Goal: Task Accomplishment & Management: Manage account settings

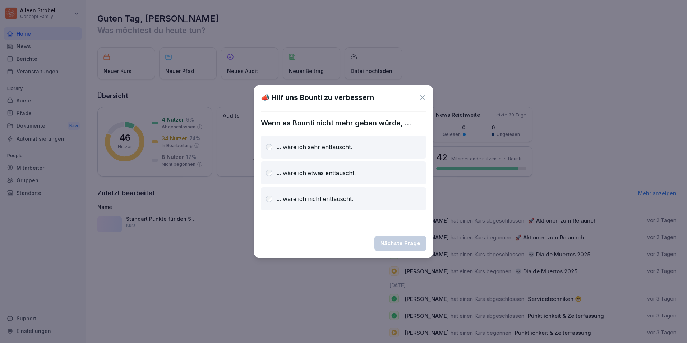
click at [353, 151] on div "... wäre ich sehr enttäuscht." at bounding box center [343, 147] width 165 height 23
click at [398, 237] on button "Nächste Frage" at bounding box center [401, 243] width 52 height 15
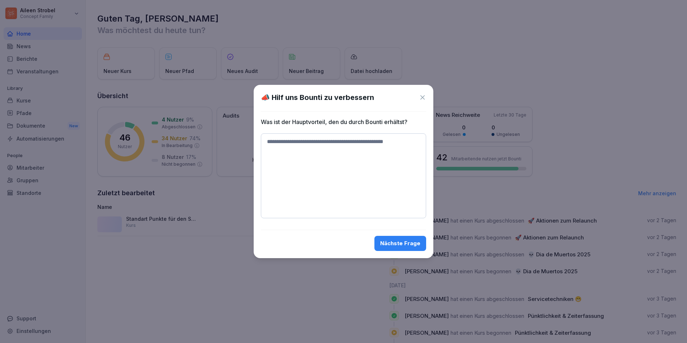
click at [420, 96] on icon at bounding box center [422, 97] width 7 height 7
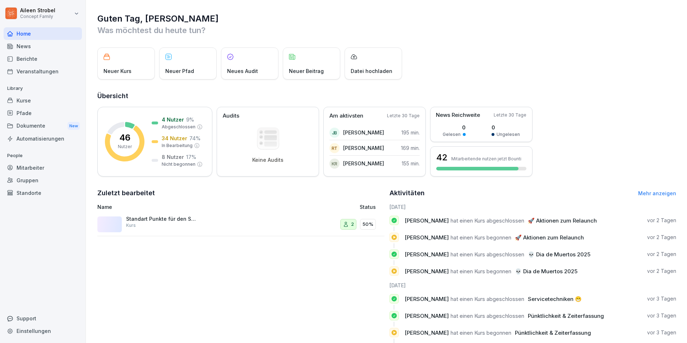
click at [33, 59] on div "Berichte" at bounding box center [43, 58] width 78 height 13
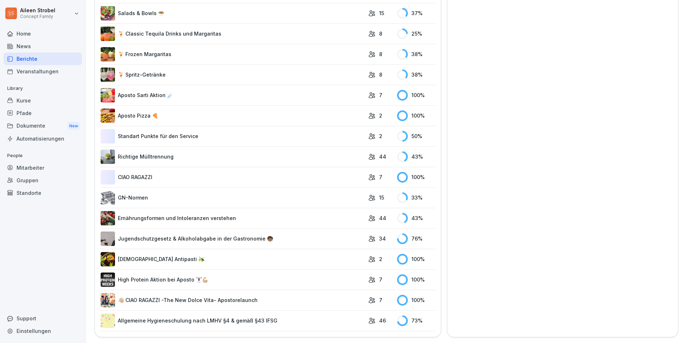
scroll to position [1366, 0]
click at [212, 313] on link "Allgemeine Hygieneschulung nach LMHV §4 & gemäß §43 IFSG" at bounding box center [233, 320] width 264 height 14
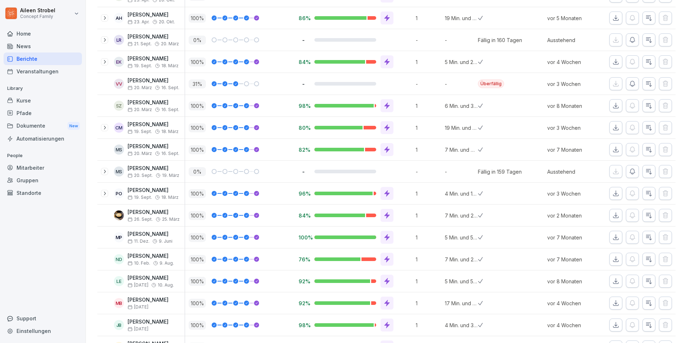
scroll to position [210, 0]
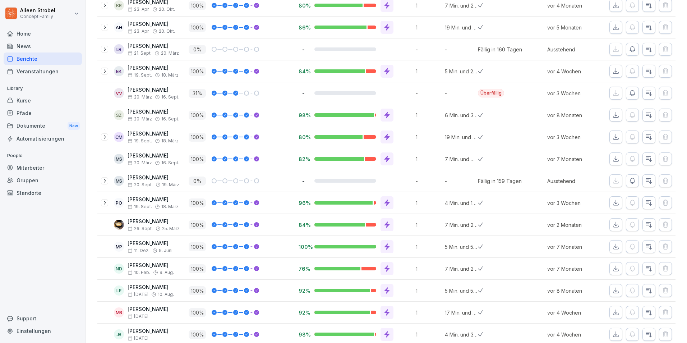
click at [104, 183] on div at bounding box center [104, 180] width 7 height 7
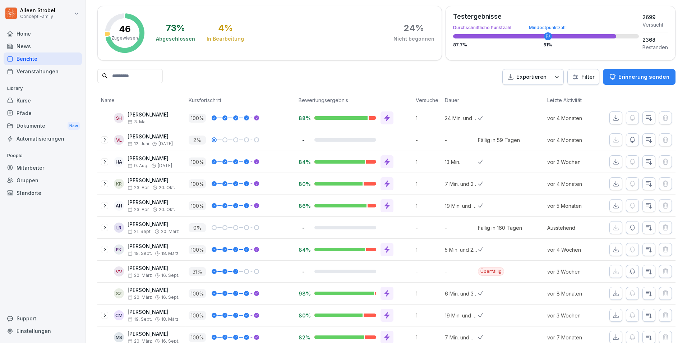
scroll to position [0, 0]
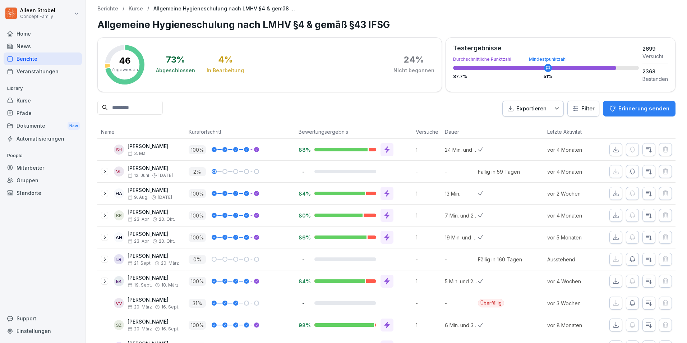
click at [148, 109] on input at bounding box center [129, 108] width 65 height 14
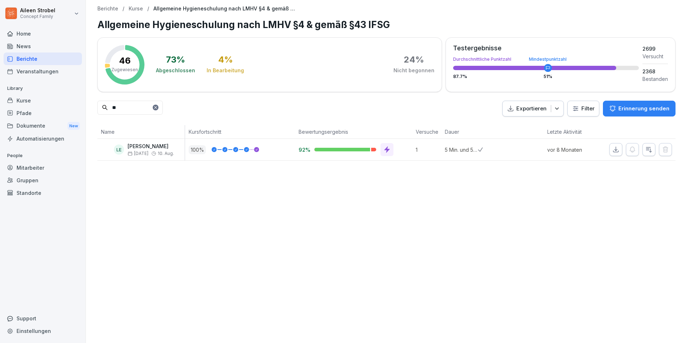
type input "*"
click at [148, 156] on div "LH [PERSON_NAME] [DATE]. [PERSON_NAME]" at bounding box center [140, 150] width 87 height 22
click at [395, 156] on div "-" at bounding box center [353, 150] width 117 height 22
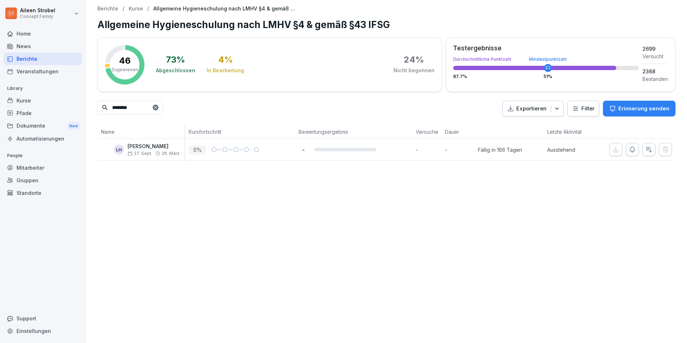
click at [632, 149] on button "button" at bounding box center [632, 149] width 13 height 13
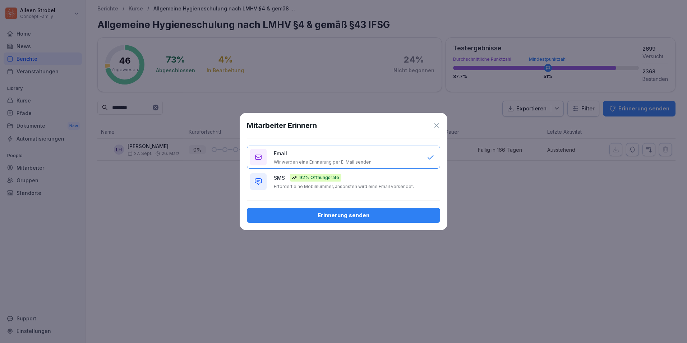
click at [355, 182] on div "SMS 92% Öffnungsrate Erfordert eine Mobilnummer, ansonsten wird eine Email vers…" at bounding box center [347, 182] width 146 height 16
click at [368, 219] on button "Erinnerung senden" at bounding box center [343, 215] width 193 height 15
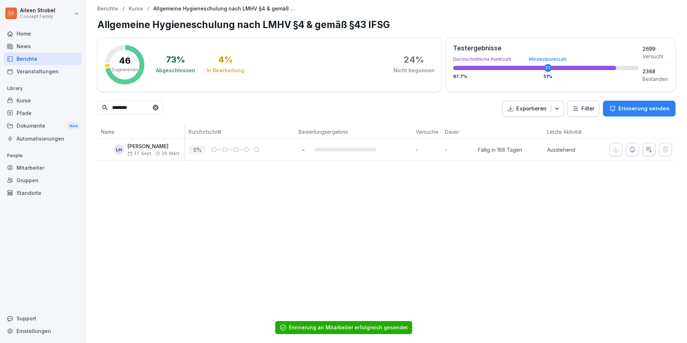
drag, startPoint x: 146, startPoint y: 112, endPoint x: 105, endPoint y: 109, distance: 41.4
click at [105, 109] on div "********" at bounding box center [129, 108] width 65 height 14
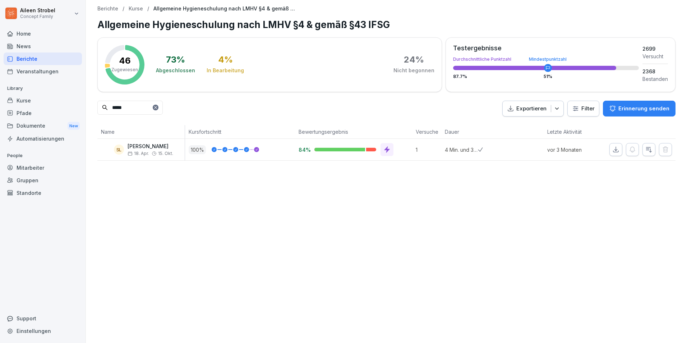
drag, startPoint x: 140, startPoint y: 108, endPoint x: 100, endPoint y: 106, distance: 40.0
click at [100, 106] on input "*****" at bounding box center [129, 108] width 65 height 14
click at [135, 109] on input "*****" at bounding box center [129, 108] width 65 height 14
drag, startPoint x: 135, startPoint y: 109, endPoint x: 107, endPoint y: 108, distance: 27.7
click at [108, 108] on input "*****" at bounding box center [129, 108] width 65 height 14
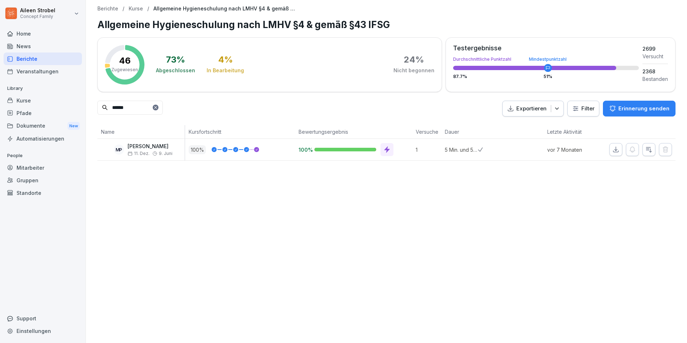
drag, startPoint x: 144, startPoint y: 111, endPoint x: 107, endPoint y: 110, distance: 36.3
click at [108, 110] on input "******" at bounding box center [129, 108] width 65 height 14
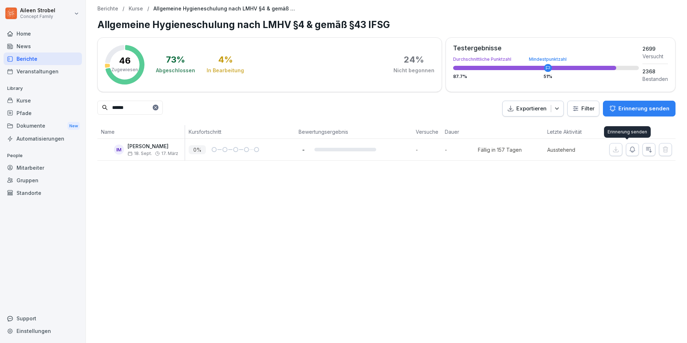
type input "******"
click at [631, 151] on icon "button" at bounding box center [632, 149] width 7 height 7
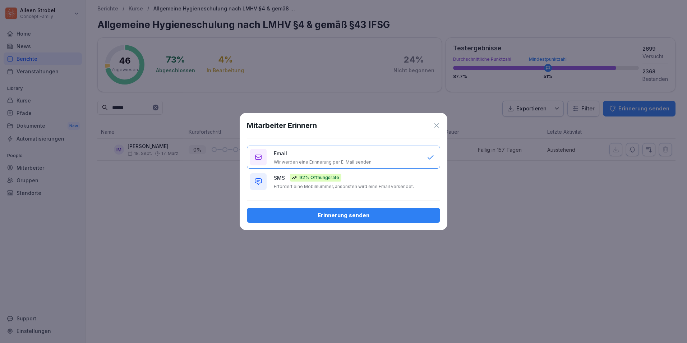
click at [335, 183] on div "SMS 92% Öffnungsrate Erfordert eine Mobilnummer, ansonsten wird eine Email vers…" at bounding box center [347, 182] width 146 height 16
click at [336, 207] on div "Mitarbeiter Erinnern Email Wir werden eine Erinnerung per E-Mail senden SMS 92%…" at bounding box center [344, 171] width 208 height 117
click at [336, 210] on button "Erinnerung senden" at bounding box center [343, 215] width 193 height 15
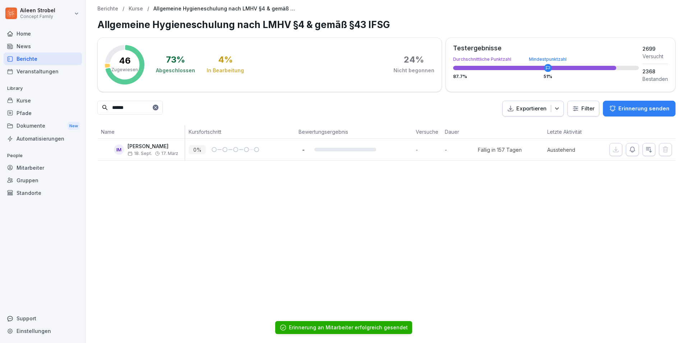
drag, startPoint x: 152, startPoint y: 111, endPoint x: 85, endPoint y: 107, distance: 66.6
click at [86, 107] on div "Berichte / Kurse / Allgemeine Hygieneschulung nach LMHV §4 & gemäß §43 IFSG All…" at bounding box center [386, 83] width 601 height 166
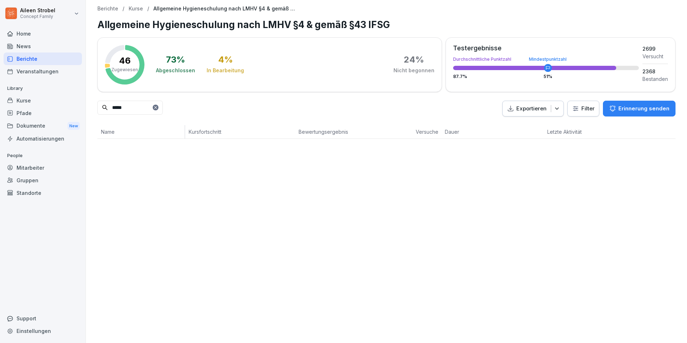
type input "*****"
drag, startPoint x: 140, startPoint y: 102, endPoint x: 106, endPoint y: 104, distance: 33.5
click at [106, 104] on input "*****" at bounding box center [129, 108] width 65 height 14
click at [242, 146] on div "0 %" at bounding box center [242, 149] width 106 height 9
click at [629, 151] on icon "button" at bounding box center [632, 149] width 7 height 7
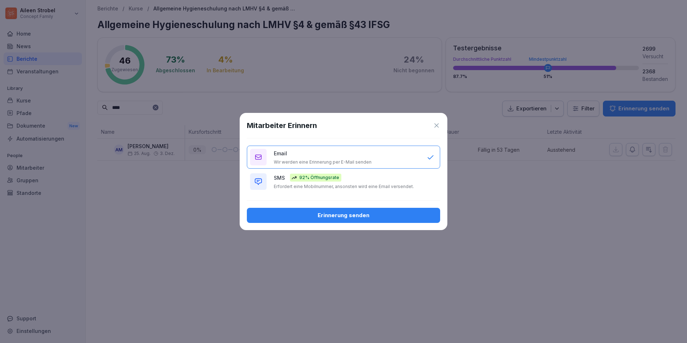
drag, startPoint x: 338, startPoint y: 181, endPoint x: 338, endPoint y: 189, distance: 7.9
click at [338, 181] on div "92% Öffnungsrate" at bounding box center [315, 178] width 51 height 8
click at [343, 212] on div "Erinnerung senden" at bounding box center [344, 215] width 182 height 8
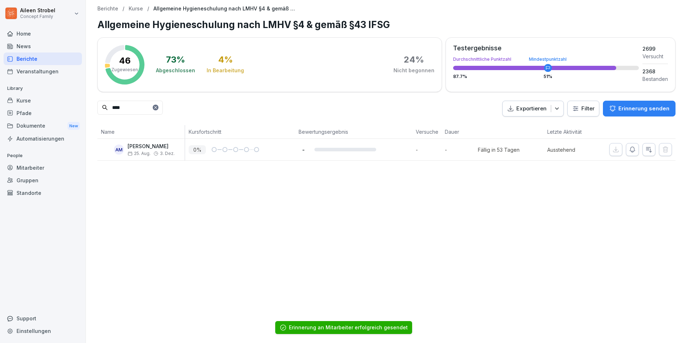
drag, startPoint x: 123, startPoint y: 108, endPoint x: 87, endPoint y: 109, distance: 36.7
click at [88, 109] on div "Berichte / Kurse / Allgemeine Hygieneschulung nach LMHV §4 & gemäß §43 IFSG All…" at bounding box center [386, 83] width 601 height 166
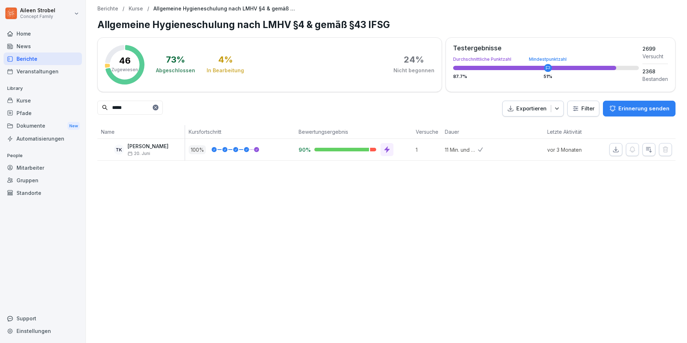
type input "*****"
click at [31, 166] on div "Mitarbeiter" at bounding box center [43, 167] width 78 height 13
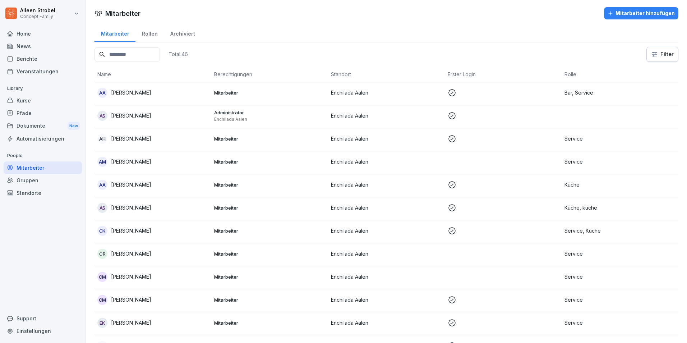
click at [121, 54] on input at bounding box center [127, 54] width 65 height 14
click at [654, 15] on div "Mitarbeiter hinzufügen" at bounding box center [641, 13] width 67 height 8
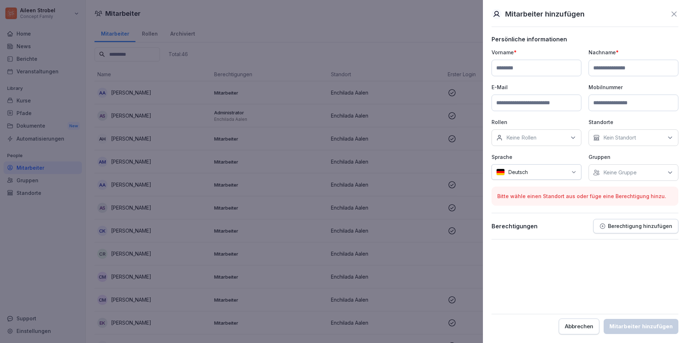
click at [302, 166] on div at bounding box center [343, 171] width 687 height 343
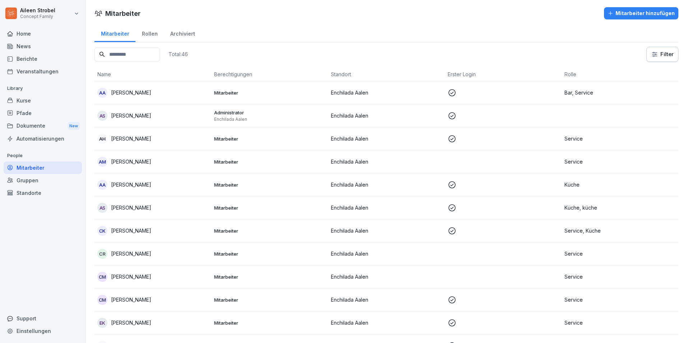
click at [123, 56] on input at bounding box center [127, 54] width 65 height 14
paste input "******"
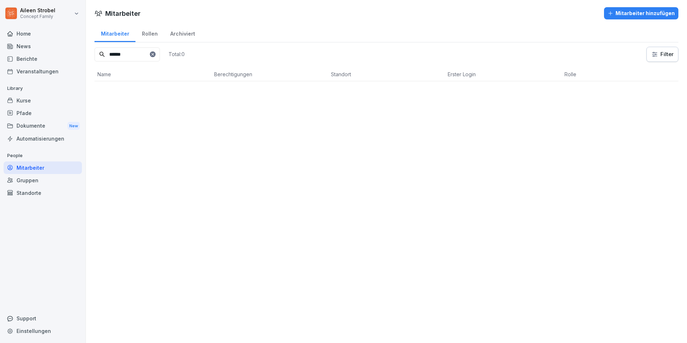
type input "******"
click at [609, 16] on div "Mitarbeiter hinzufügen" at bounding box center [641, 13] width 67 height 8
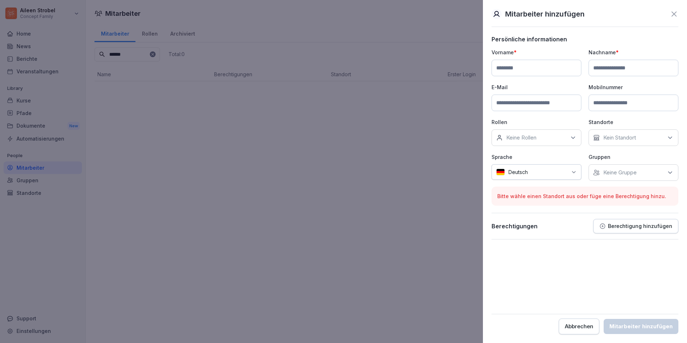
click at [522, 68] on input at bounding box center [537, 68] width 90 height 17
click at [547, 67] on input at bounding box center [537, 68] width 90 height 17
paste input "**********"
type input "**********"
click at [613, 75] on input at bounding box center [634, 68] width 90 height 17
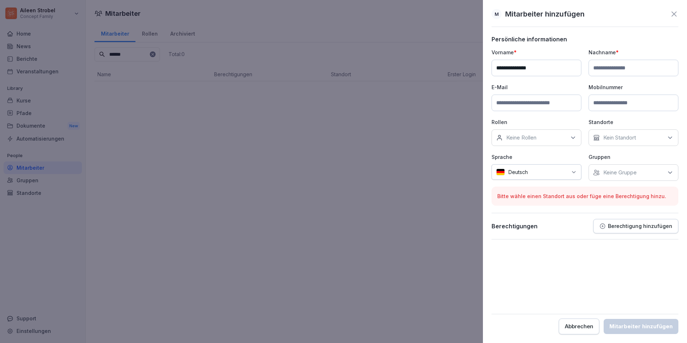
paste input "******"
type input "******"
click at [548, 100] on input at bounding box center [537, 103] width 90 height 17
click at [533, 110] on input at bounding box center [537, 103] width 90 height 17
paste input "**********"
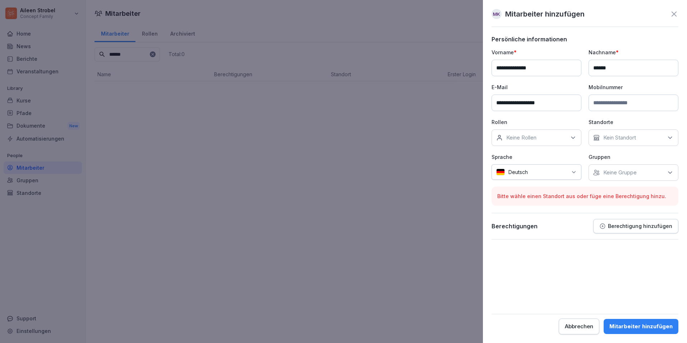
type input "**********"
click at [609, 102] on input at bounding box center [634, 103] width 90 height 17
paste input "**********"
click at [607, 102] on input "**********" at bounding box center [634, 103] width 90 height 17
drag, startPoint x: 608, startPoint y: 129, endPoint x: 608, endPoint y: 122, distance: 7.2
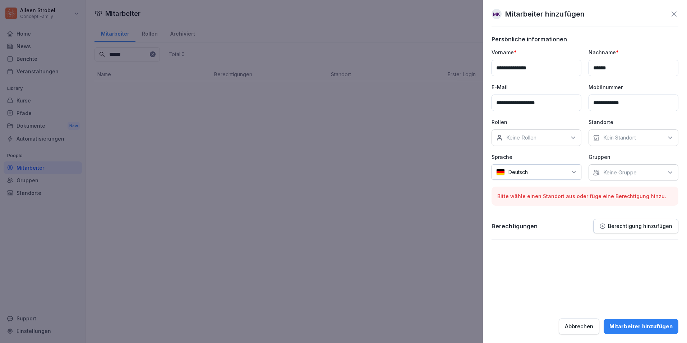
click at [608, 130] on div "Kein Standort" at bounding box center [634, 137] width 90 height 17
click at [597, 104] on input "**********" at bounding box center [634, 103] width 90 height 17
type input "**********"
click at [626, 137] on p "Kein Standort" at bounding box center [620, 137] width 33 height 7
click at [543, 134] on div "Keine Rollen" at bounding box center [537, 137] width 90 height 17
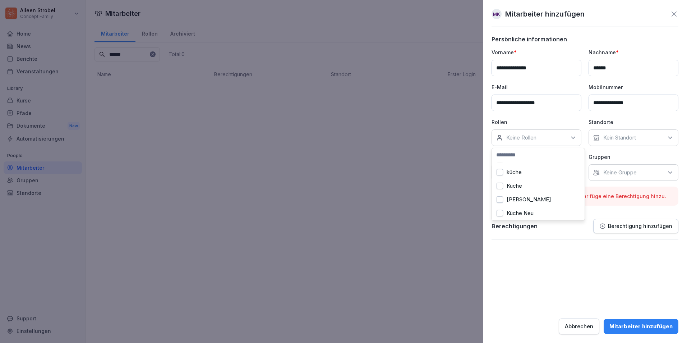
scroll to position [216, 0]
click at [508, 201] on label "Service" at bounding box center [516, 201] width 19 height 6
click at [626, 143] on div "Kein Standort" at bounding box center [634, 137] width 90 height 17
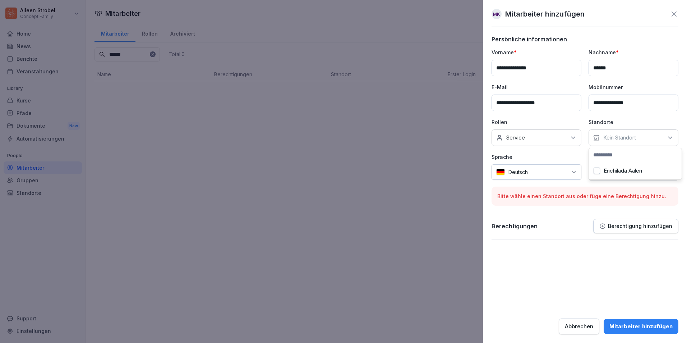
click at [633, 170] on label "Enchilada Aalen" at bounding box center [623, 171] width 38 height 6
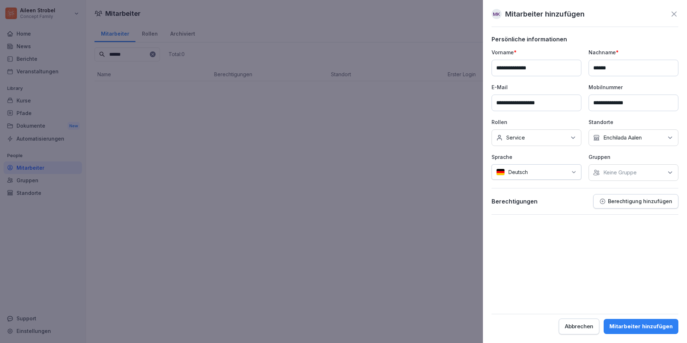
drag, startPoint x: 579, startPoint y: 240, endPoint x: 582, endPoint y: 238, distance: 4.2
click at [580, 239] on form "**********" at bounding box center [585, 185] width 187 height 299
click at [638, 326] on div "Mitarbeiter hinzufügen" at bounding box center [641, 326] width 63 height 8
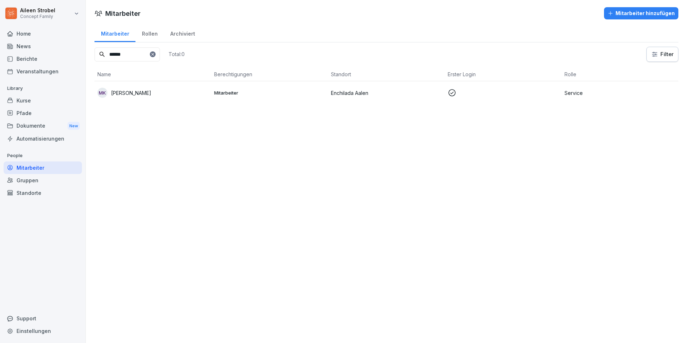
click at [274, 96] on td "Mitarbeiter" at bounding box center [269, 92] width 117 height 23
click at [461, 100] on td at bounding box center [503, 92] width 117 height 23
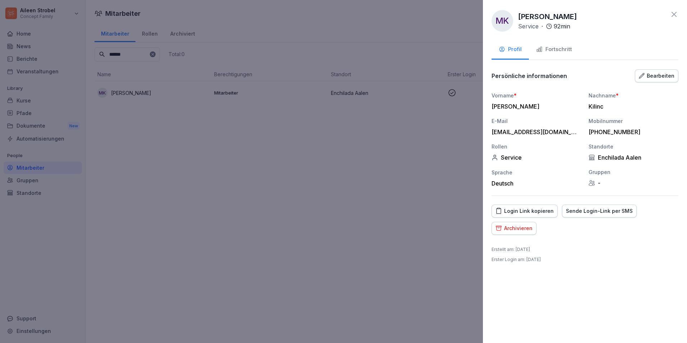
click at [584, 212] on div "Sende Login-Link per SMS" at bounding box center [599, 211] width 67 height 8
click at [400, 188] on div at bounding box center [343, 171] width 687 height 343
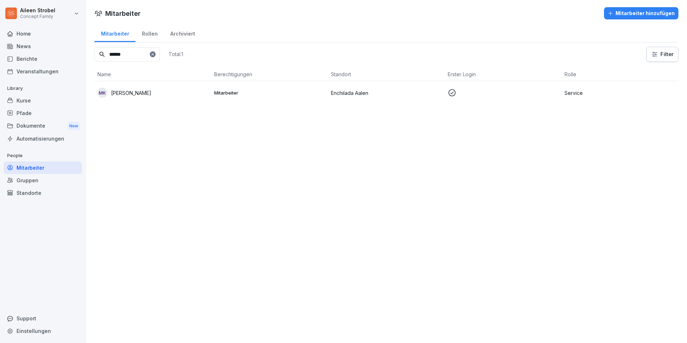
click at [28, 57] on div "Berichte" at bounding box center [43, 58] width 78 height 13
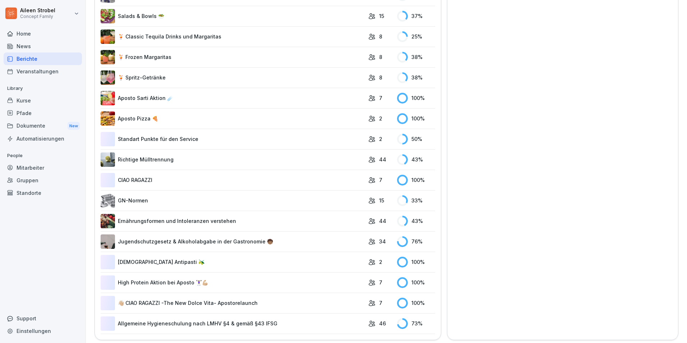
scroll to position [1366, 0]
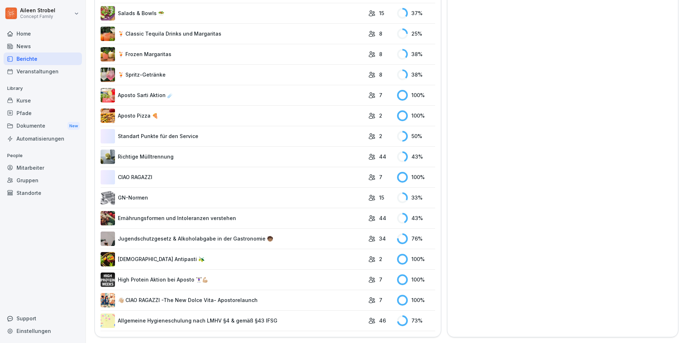
click at [167, 316] on link "Allgemeine Hygieneschulung nach LMHV §4 & gemäß §43 IFSG" at bounding box center [233, 320] width 264 height 14
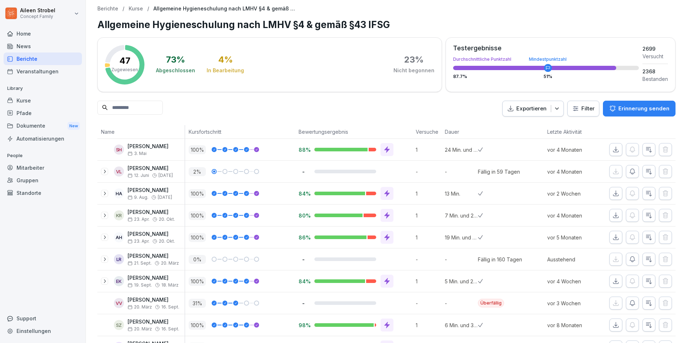
click at [145, 104] on input at bounding box center [129, 108] width 65 height 14
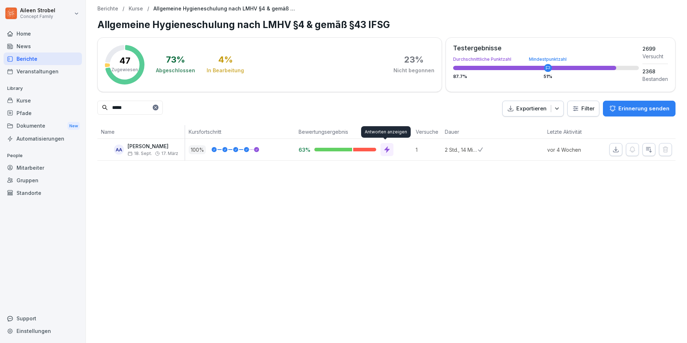
click at [385, 146] on icon at bounding box center [387, 149] width 7 height 7
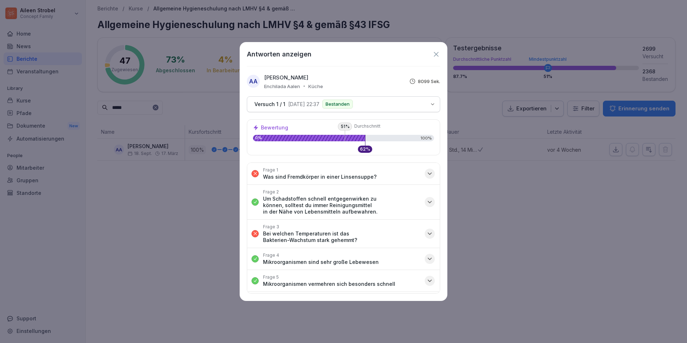
click at [426, 173] on icon "button" at bounding box center [429, 173] width 7 height 7
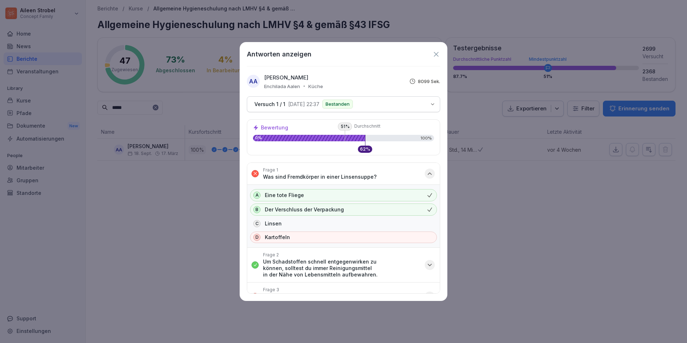
click at [428, 173] on icon "button" at bounding box center [430, 174] width 4 height 2
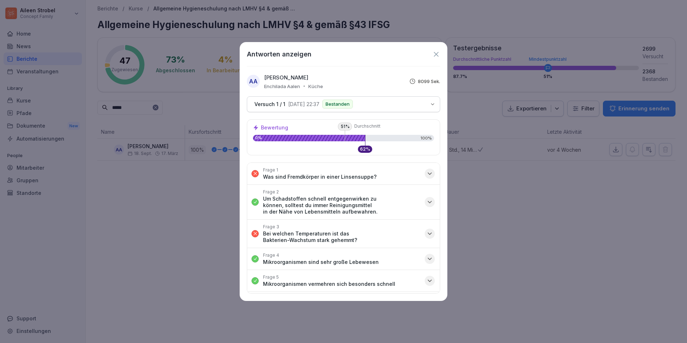
click at [430, 232] on button "Frage 3 Bei welchen Temperaturen ist das Bakterien-Wachstum stark gehemmt?" at bounding box center [343, 234] width 193 height 28
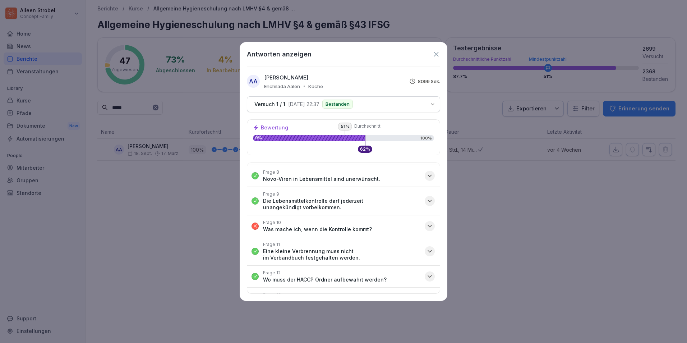
scroll to position [252, 0]
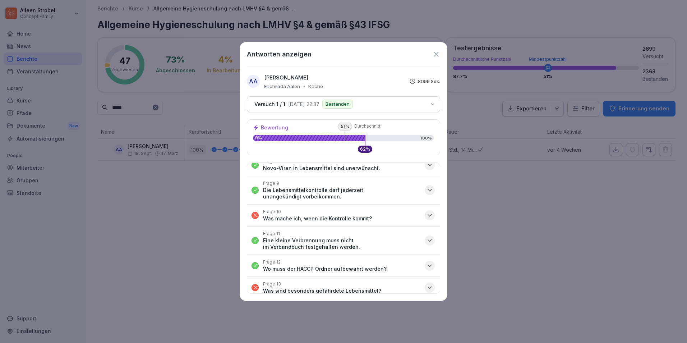
click at [426, 218] on icon "button" at bounding box center [429, 215] width 7 height 7
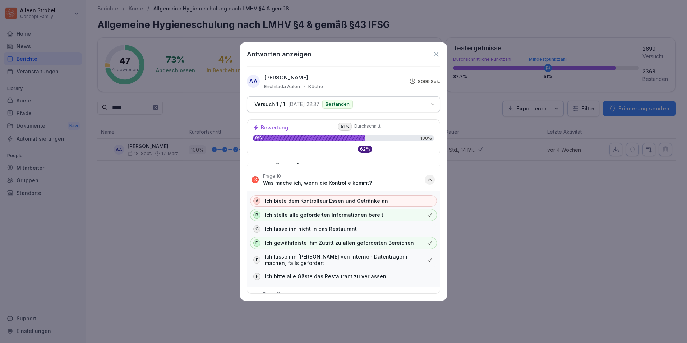
scroll to position [288, 0]
click at [434, 56] on icon at bounding box center [436, 54] width 8 height 8
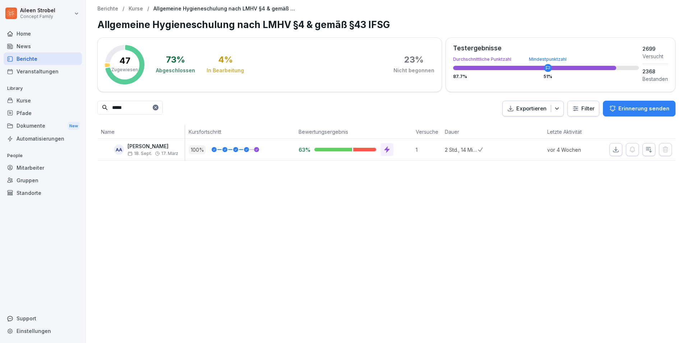
drag, startPoint x: 145, startPoint y: 111, endPoint x: 98, endPoint y: 111, distance: 46.4
click at [98, 111] on input "*****" at bounding box center [129, 108] width 65 height 14
type input "******"
drag, startPoint x: 133, startPoint y: 107, endPoint x: 92, endPoint y: 106, distance: 41.0
click at [92, 106] on div "Berichte / Kurse / Allgemeine Hygieneschulung nach LMHV §4 & gemäß §43 IFSG All…" at bounding box center [386, 83] width 601 height 166
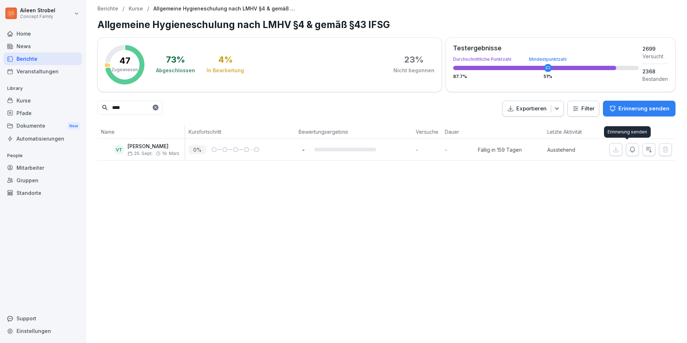
click at [630, 150] on icon "button" at bounding box center [632, 149] width 7 height 7
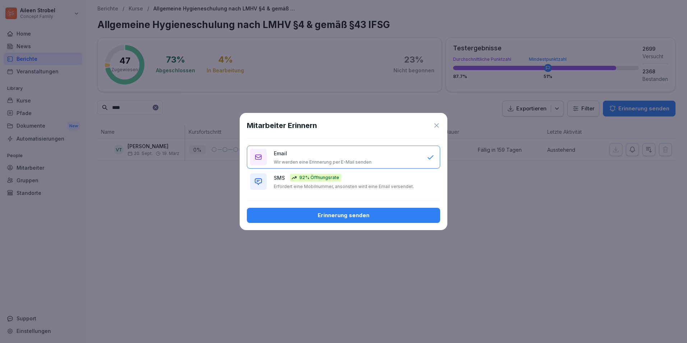
click at [318, 180] on div "92% Öffnungsrate" at bounding box center [315, 178] width 51 height 8
click at [335, 215] on div "Erinnerung senden" at bounding box center [344, 215] width 182 height 8
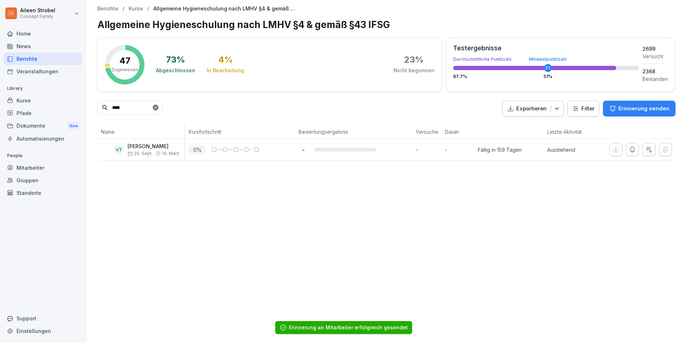
drag, startPoint x: 110, startPoint y: 108, endPoint x: 100, endPoint y: 108, distance: 9.3
click at [100, 108] on input "****" at bounding box center [129, 108] width 65 height 14
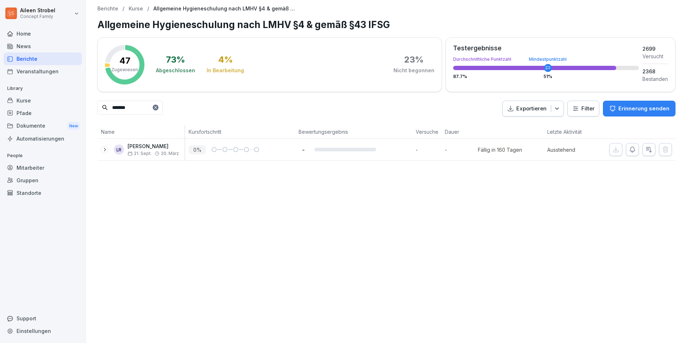
click at [131, 152] on icon at bounding box center [130, 153] width 5 height 5
click at [629, 151] on icon "button" at bounding box center [632, 149] width 7 height 7
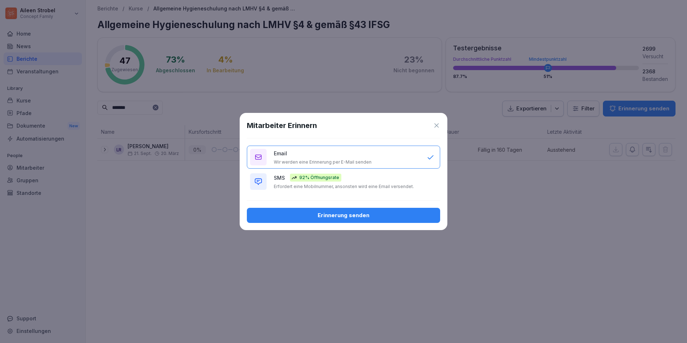
click at [365, 183] on div "SMS 92% Öffnungsrate Erfordert eine Mobilnummer, ansonsten wird eine Email vers…" at bounding box center [347, 182] width 146 height 16
click at [370, 212] on div "Erinnerung senden" at bounding box center [344, 215] width 182 height 8
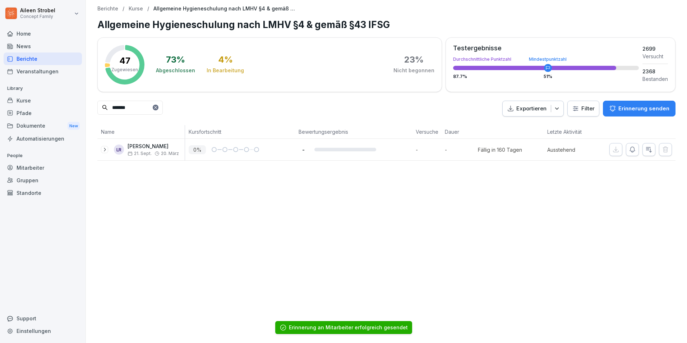
drag, startPoint x: 135, startPoint y: 111, endPoint x: 97, endPoint y: 107, distance: 38.0
click at [97, 107] on div "Berichte / Kurse / Allgemeine Hygieneschulung nach LMHV §4 & gemäß §43 IFSG All…" at bounding box center [386, 83] width 601 height 166
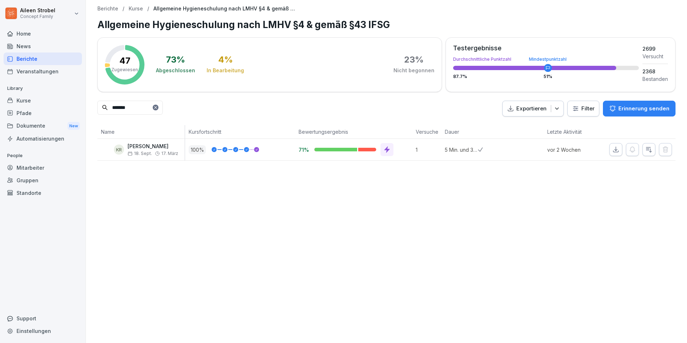
drag, startPoint x: 136, startPoint y: 111, endPoint x: 87, endPoint y: 112, distance: 48.5
click at [87, 112] on div "Berichte / Kurse / Allgemeine Hygieneschulung nach LMHV §4 & gemäß §43 IFSG All…" at bounding box center [386, 83] width 601 height 166
drag, startPoint x: 136, startPoint y: 108, endPoint x: 73, endPoint y: 108, distance: 62.9
click at [79, 110] on div "[PERSON_NAME] Concept Family Home News Berichte Veranstaltungen Library Kurse P…" at bounding box center [343, 171] width 687 height 343
drag, startPoint x: 150, startPoint y: 110, endPoint x: 85, endPoint y: 109, distance: 64.4
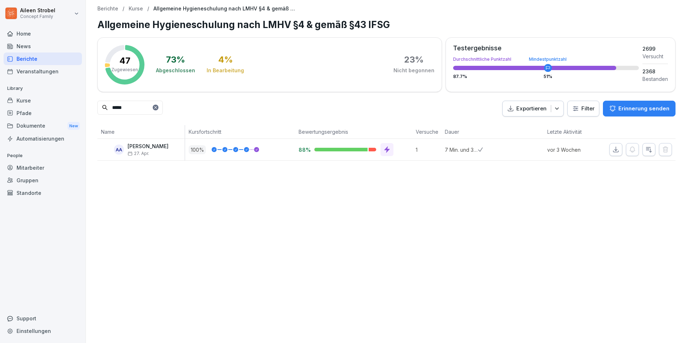
click at [87, 108] on div "Berichte / Kurse / Allgemeine Hygieneschulung nach LMHV §4 & gemäß §43 IFSG All…" at bounding box center [386, 83] width 601 height 166
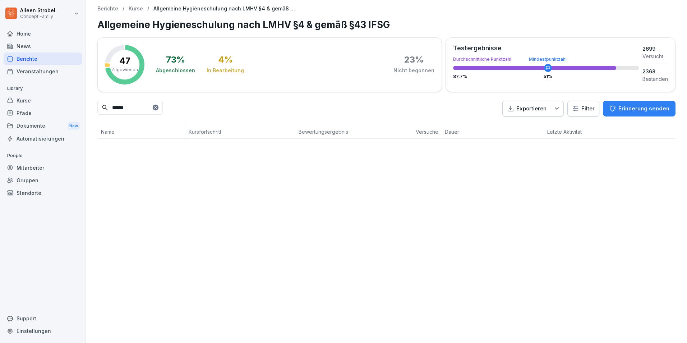
type input "******"
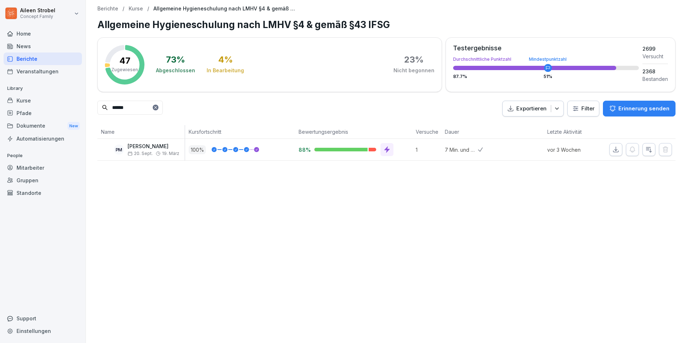
drag, startPoint x: 141, startPoint y: 112, endPoint x: 103, endPoint y: 107, distance: 38.0
click at [103, 107] on div "******" at bounding box center [129, 108] width 65 height 14
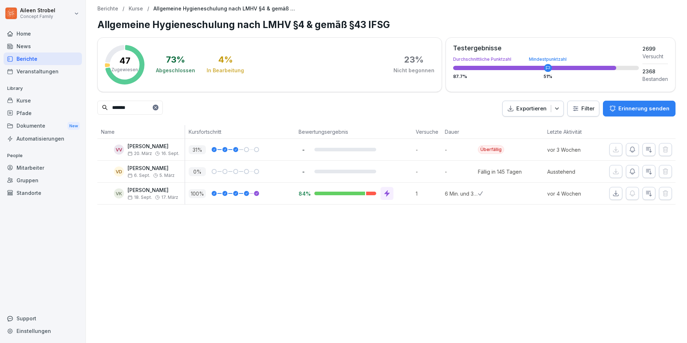
click at [631, 149] on icon "button" at bounding box center [632, 149] width 7 height 7
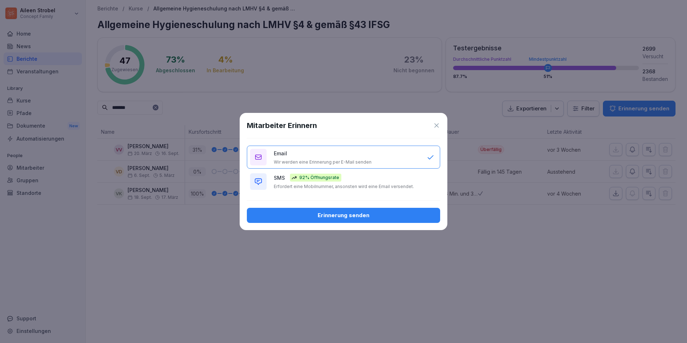
click at [365, 186] on p "Erfordert eine Mobilnummer, ansonsten wird eine Email versendet." at bounding box center [344, 187] width 140 height 6
click at [363, 211] on button "Erinnerung senden" at bounding box center [343, 215] width 193 height 15
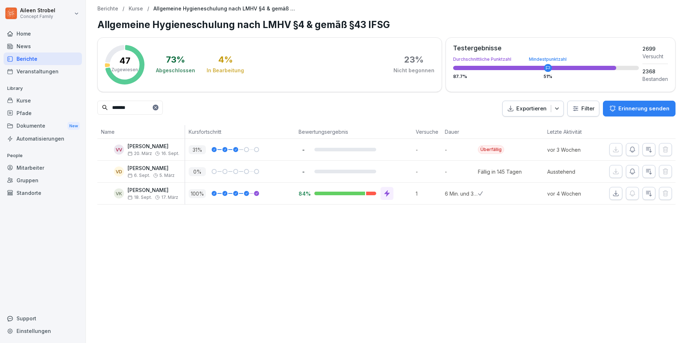
drag, startPoint x: 138, startPoint y: 110, endPoint x: 76, endPoint y: 114, distance: 62.3
click at [82, 115] on div "[PERSON_NAME] Concept Family Home News Berichte Veranstaltungen Library Kurse P…" at bounding box center [343, 171] width 687 height 343
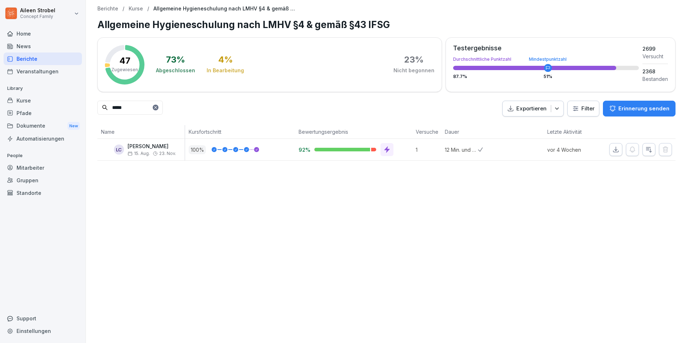
click at [123, 112] on input "*****" at bounding box center [129, 108] width 65 height 14
drag, startPoint x: 129, startPoint y: 109, endPoint x: 93, endPoint y: 109, distance: 36.7
click at [93, 109] on div "Berichte / Kurse / Allgemeine Hygieneschulung nach LMHV §4 & gemäß §43 IFSG All…" at bounding box center [386, 83] width 601 height 166
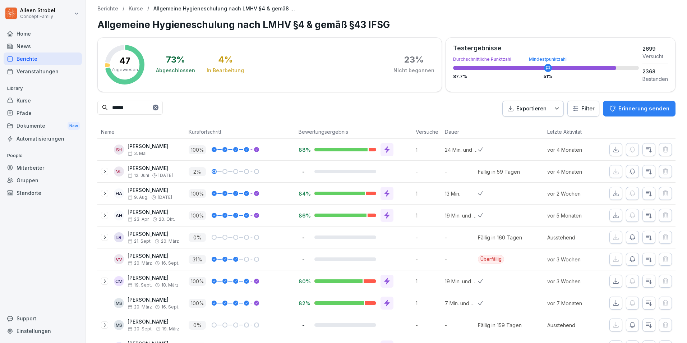
type input "******"
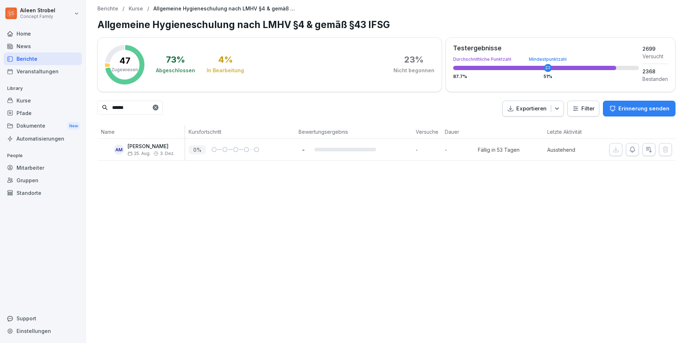
click at [558, 109] on button "Exportieren" at bounding box center [533, 109] width 61 height 16
click at [538, 123] on p "Als Excel Datei exportieren" at bounding box center [524, 125] width 64 height 6
click at [159, 109] on div at bounding box center [156, 108] width 6 height 6
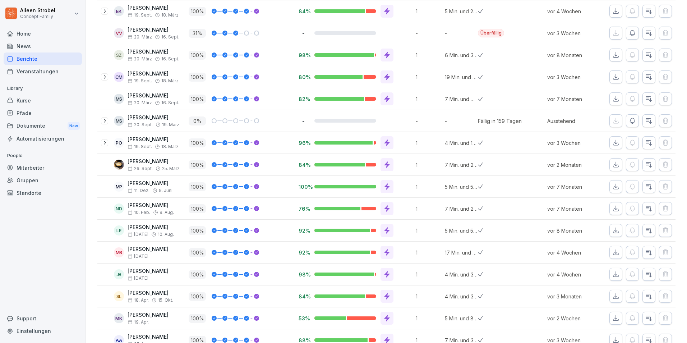
scroll to position [52, 0]
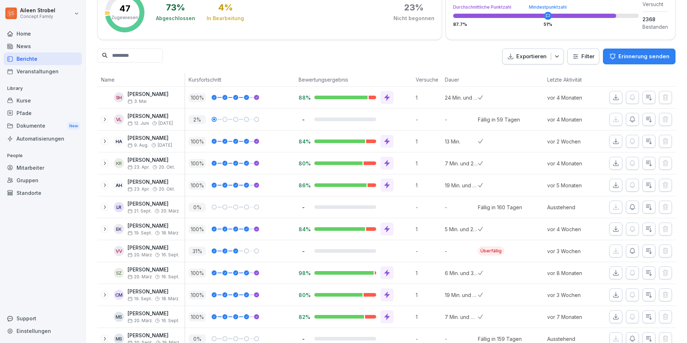
click at [103, 119] on icon at bounding box center [105, 119] width 6 height 6
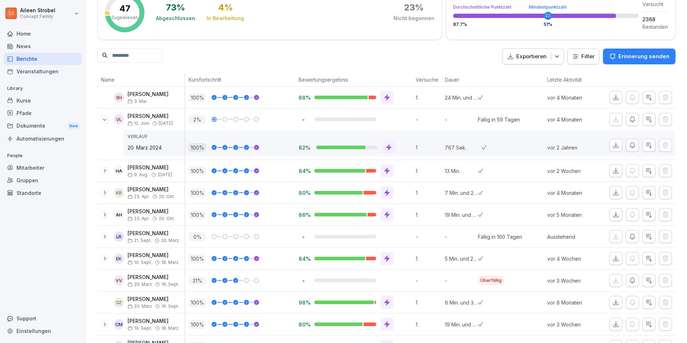
click at [105, 119] on icon at bounding box center [105, 119] width 6 height 6
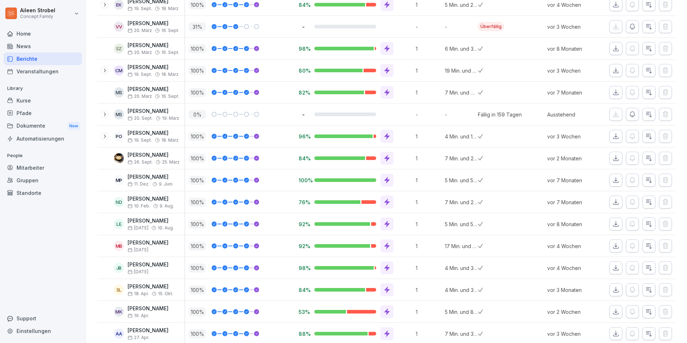
scroll to position [340, 0]
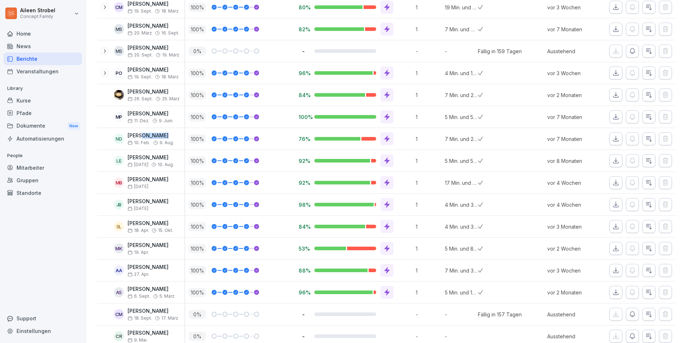
drag, startPoint x: 173, startPoint y: 135, endPoint x: 142, endPoint y: 137, distance: 30.3
click at [142, 137] on p "[PERSON_NAME]" at bounding box center [151, 136] width 46 height 6
copy p "Dworczyk"
click at [647, 138] on icon "button" at bounding box center [649, 139] width 5 height 5
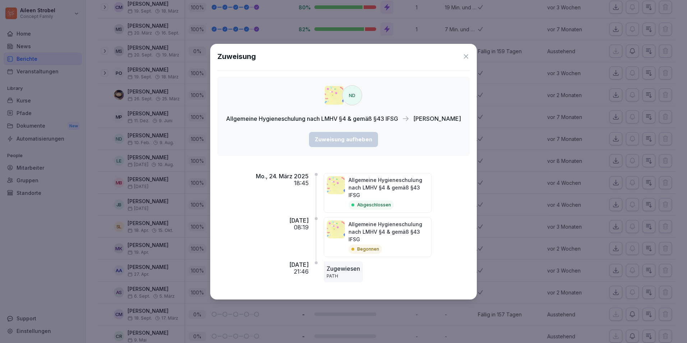
click at [369, 246] on p "Begonnen" at bounding box center [368, 249] width 22 height 6
click at [469, 56] on div "Zuweisung ND Allgemeine Hygieneschulung nach LMHV §4 & gemäß §43 IFSG [PERSON_N…" at bounding box center [343, 172] width 267 height 256
click at [468, 55] on icon at bounding box center [466, 56] width 7 height 7
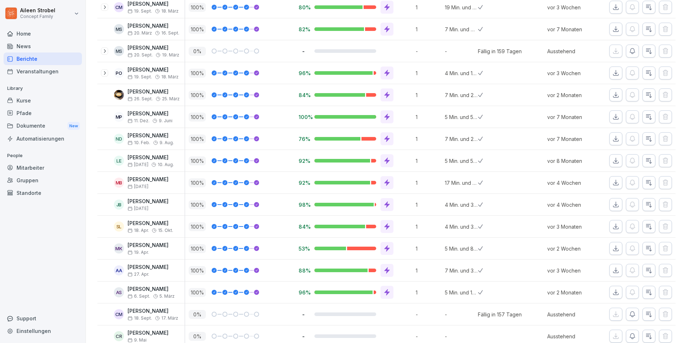
click at [153, 136] on p "[PERSON_NAME]" at bounding box center [151, 136] width 46 height 6
drag, startPoint x: 171, startPoint y: 134, endPoint x: 143, endPoint y: 136, distance: 28.1
click at [143, 136] on p "[PERSON_NAME]" at bounding box center [151, 136] width 46 height 6
drag, startPoint x: 143, startPoint y: 136, endPoint x: 150, endPoint y: 136, distance: 7.5
copy p "Dworczyk"
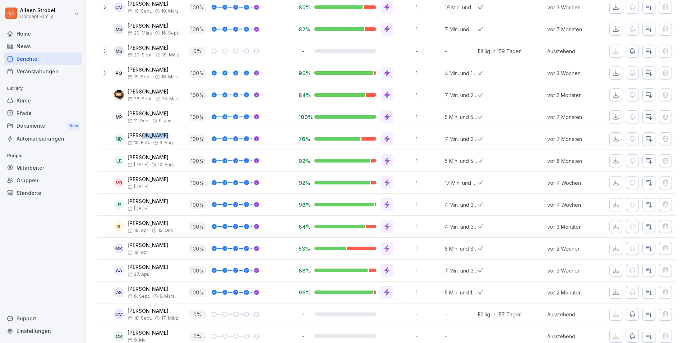
click at [36, 166] on div "Mitarbeiter" at bounding box center [43, 167] width 78 height 13
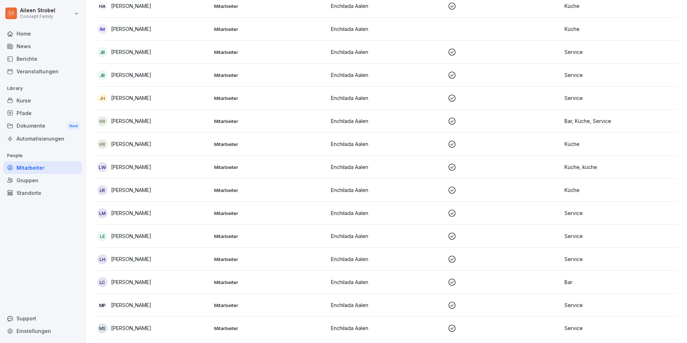
scroll to position [7, 0]
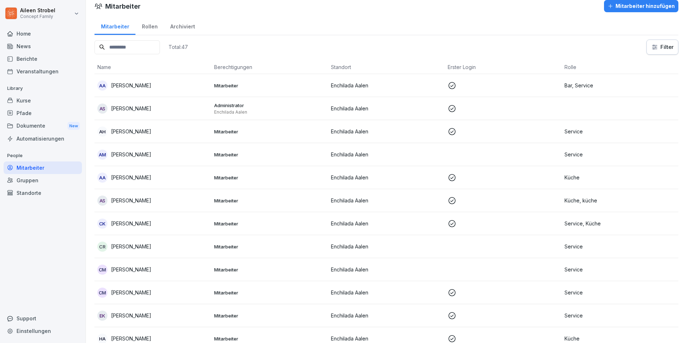
drag, startPoint x: 142, startPoint y: 46, endPoint x: 137, endPoint y: 47, distance: 5.1
click at [137, 47] on input at bounding box center [127, 47] width 65 height 14
paste input "********"
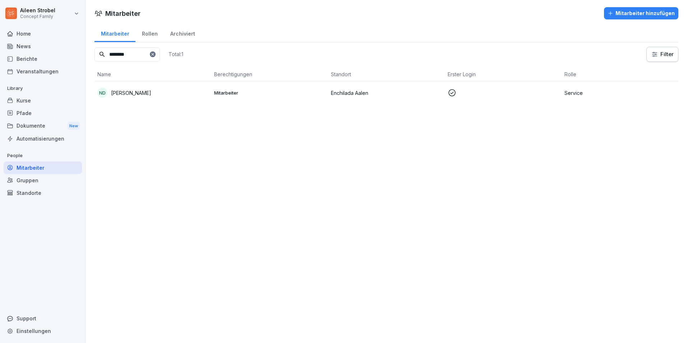
scroll to position [0, 0]
type input "********"
click at [164, 100] on td "ND [PERSON_NAME]" at bounding box center [153, 92] width 117 height 23
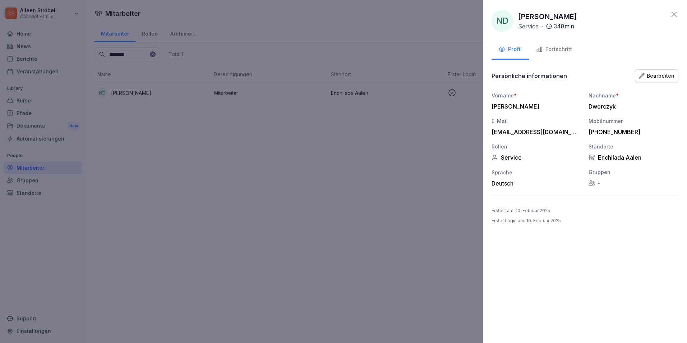
click at [560, 196] on div at bounding box center [585, 196] width 187 height 0
click at [659, 83] on div "Persönliche informationen Bearbeiten Vorname * [PERSON_NAME] Nachname * [PERSON…" at bounding box center [585, 132] width 187 height 127
click at [659, 79] on div "Bearbeiten" at bounding box center [657, 76] width 36 height 8
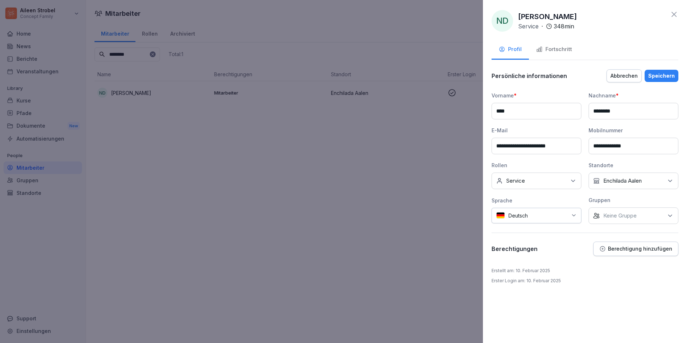
click at [579, 216] on div "Deutsch" at bounding box center [537, 215] width 90 height 15
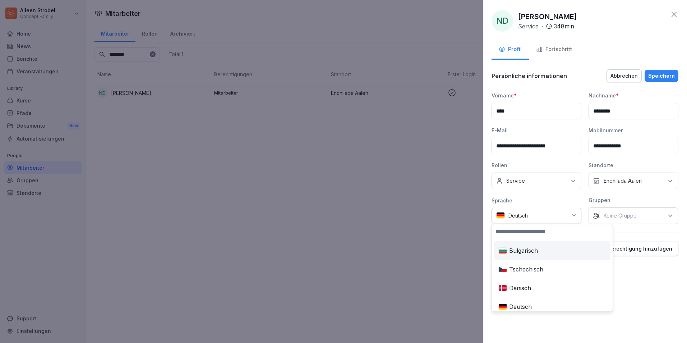
click at [576, 217] on icon at bounding box center [574, 215] width 6 height 6
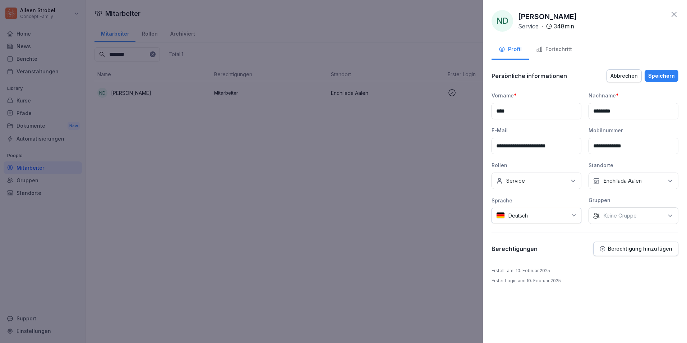
click at [628, 177] on div "Kein Standort Enchilada Aalen" at bounding box center [634, 181] width 90 height 17
click at [620, 214] on label "Enchilada Aalen" at bounding box center [623, 214] width 38 height 6
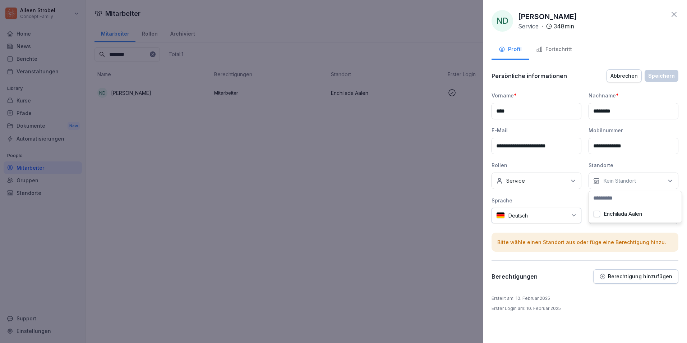
click at [620, 214] on label "Enchilada Aalen" at bounding box center [623, 214] width 38 height 6
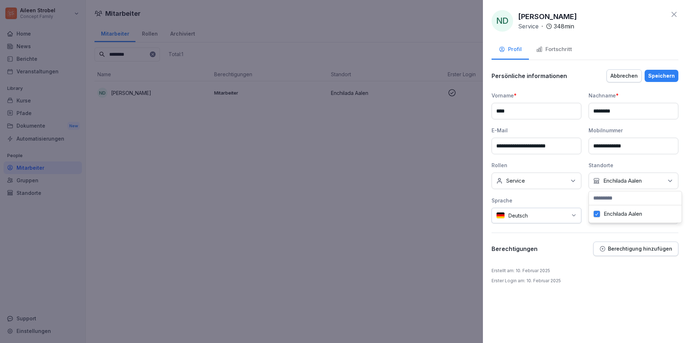
click at [592, 260] on div "**********" at bounding box center [585, 171] width 204 height 343
click at [539, 181] on div "Keine Rollen Service" at bounding box center [537, 181] width 90 height 17
click at [500, 226] on button "Service" at bounding box center [500, 226] width 6 height 6
click at [647, 270] on div "Erstellt am : [DATE] Erster Login am : [DATE]" at bounding box center [585, 275] width 187 height 17
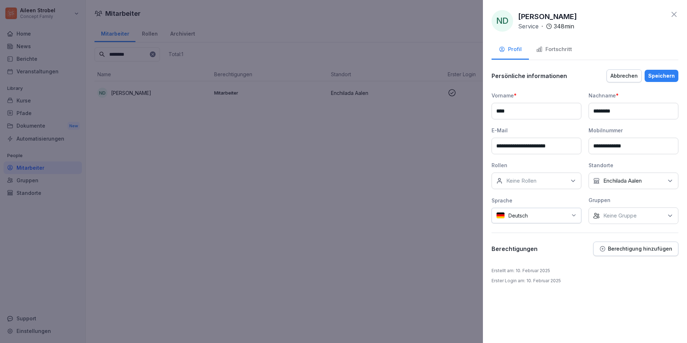
drag, startPoint x: 635, startPoint y: 145, endPoint x: 583, endPoint y: 146, distance: 52.1
click at [583, 146] on div "**********" at bounding box center [585, 158] width 187 height 132
drag, startPoint x: 574, startPoint y: 145, endPoint x: 494, endPoint y: 147, distance: 79.5
click at [494, 147] on input "**********" at bounding box center [537, 146] width 90 height 17
click at [651, 156] on div "Vorname * **** Nachname * ******** E-Mail Mobilnummer Rollen Keine Rollen Stand…" at bounding box center [585, 158] width 187 height 132
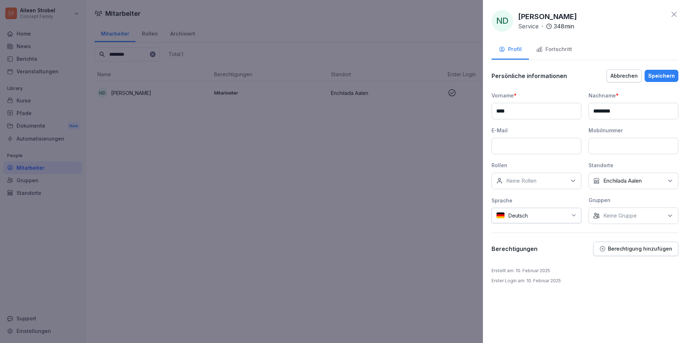
click at [665, 80] on button "Speichern" at bounding box center [662, 76] width 34 height 12
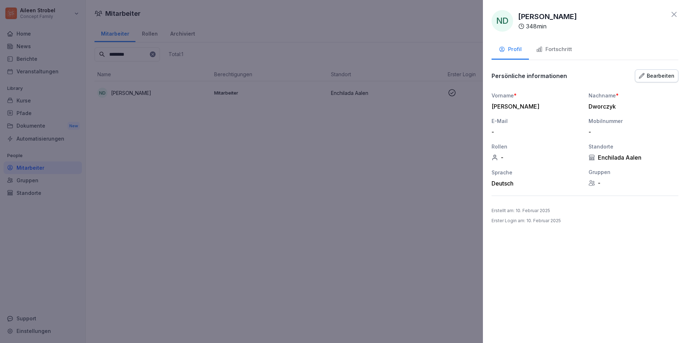
click at [652, 75] on div "Bearbeiten" at bounding box center [657, 76] width 36 height 8
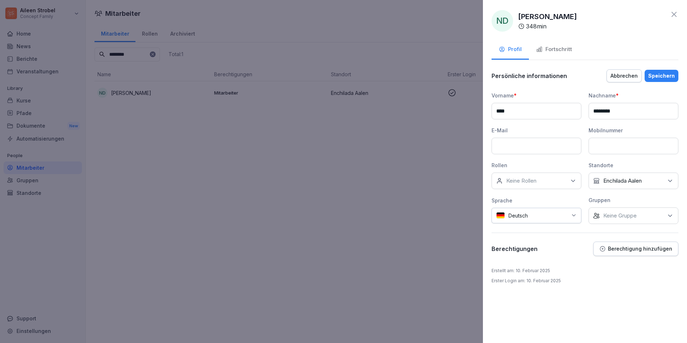
click at [551, 252] on div "Berechtigungen Berechtigung hinzufügen" at bounding box center [585, 249] width 187 height 14
click at [562, 48] on div "Fortschritt" at bounding box center [554, 49] width 36 height 8
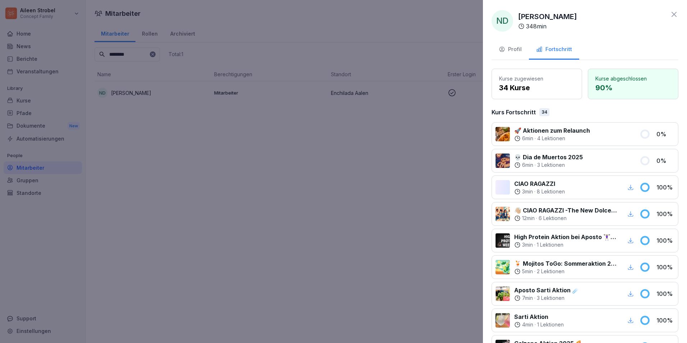
click at [512, 48] on div "Profil" at bounding box center [510, 49] width 23 height 8
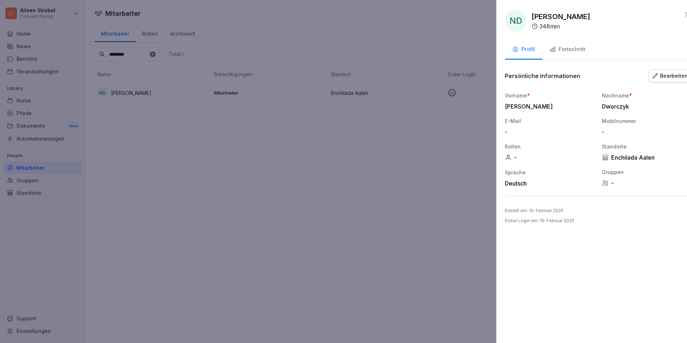
click at [380, 164] on div at bounding box center [343, 171] width 687 height 343
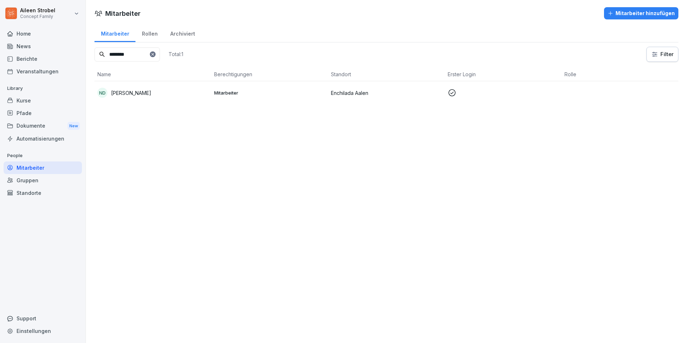
click at [28, 316] on div "Support" at bounding box center [43, 318] width 78 height 13
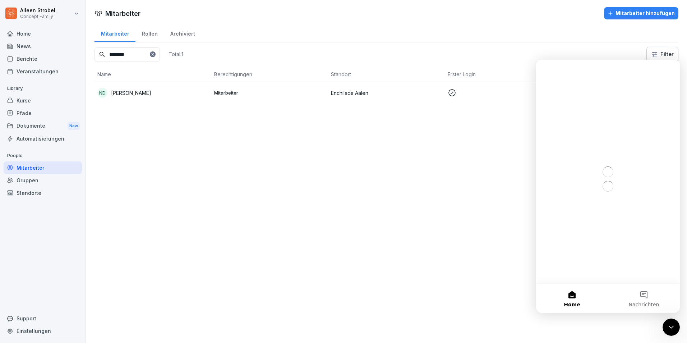
scroll to position [0, 0]
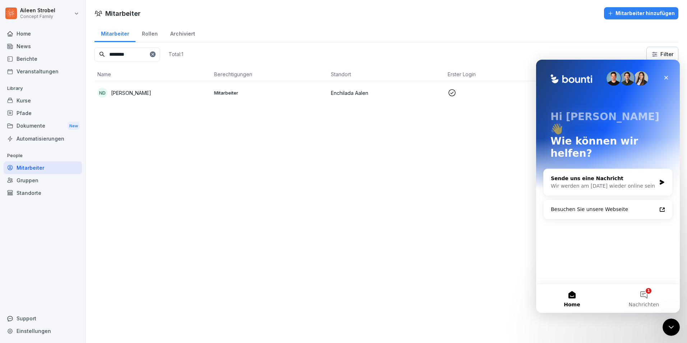
click at [635, 182] on div "Wir werden am [DATE] wieder online sein" at bounding box center [603, 186] width 105 height 8
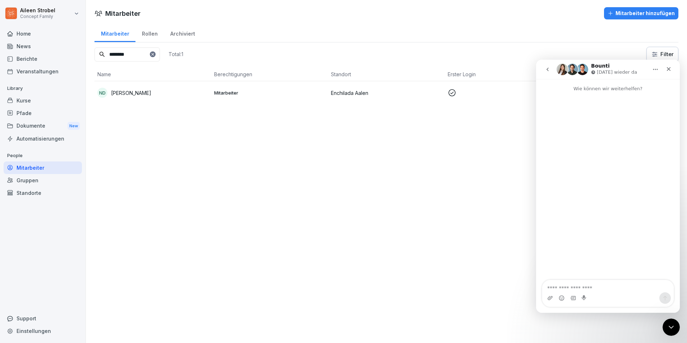
click at [550, 69] on icon "go back" at bounding box center [548, 70] width 6 height 6
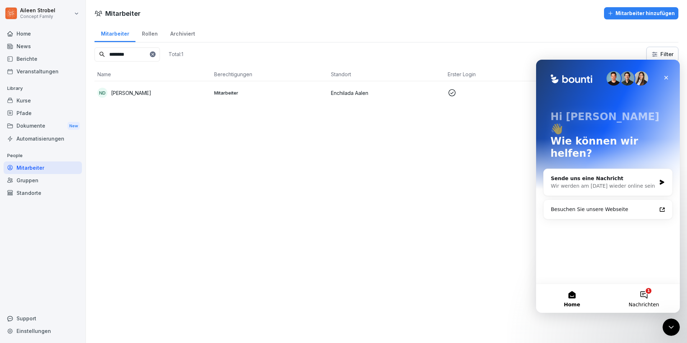
click at [652, 300] on button "1 Nachrichten" at bounding box center [644, 298] width 72 height 29
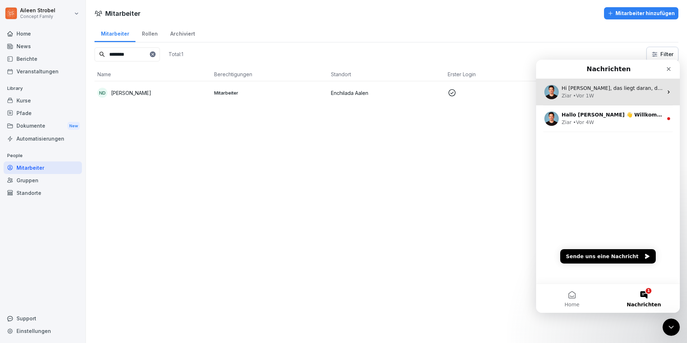
click at [612, 97] on div "Ziar • Vor 1W" at bounding box center [612, 96] width 101 height 8
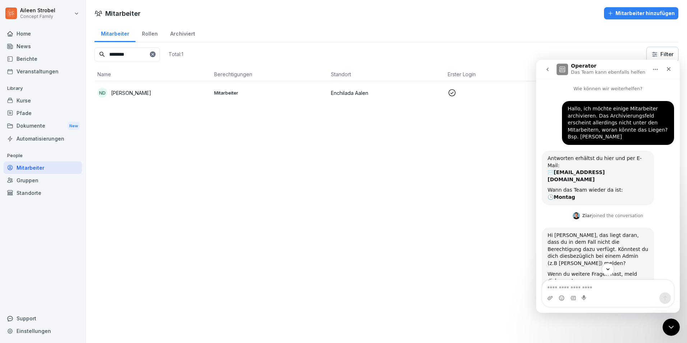
scroll to position [20, 0]
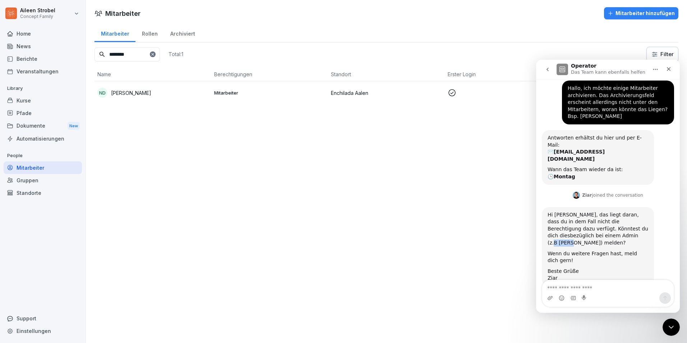
drag, startPoint x: 603, startPoint y: 222, endPoint x: 584, endPoint y: 223, distance: 18.7
click at [584, 223] on div "Hi [PERSON_NAME], das liegt daran, dass du in dem Fall nicht die Berechtigung d…" at bounding box center [598, 228] width 101 height 35
copy div "Komarov"
click at [331, 223] on div "Mitarbeiter Mitarbeiter hinzufügen Mitarbeiter Rollen Archiviert ******** Total…" at bounding box center [386, 171] width 601 height 343
drag, startPoint x: 145, startPoint y: 56, endPoint x: 91, endPoint y: 52, distance: 54.1
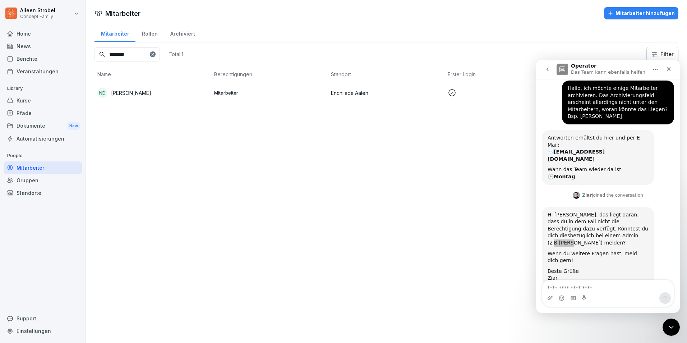
click at [91, 52] on div "Mitarbeiter Rollen Archiviert ******** Total: 1 Filter Name Berechtigungen Stan…" at bounding box center [386, 67] width 601 height 86
paste input
type input "*******"
drag, startPoint x: 109, startPoint y: 59, endPoint x: 95, endPoint y: 61, distance: 14.1
click at [96, 61] on input "*******" at bounding box center [127, 54] width 65 height 14
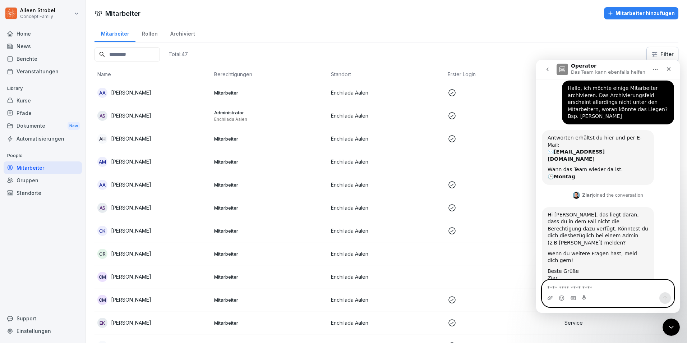
click at [576, 283] on textarea "Nachricht senden..." at bounding box center [608, 286] width 132 height 12
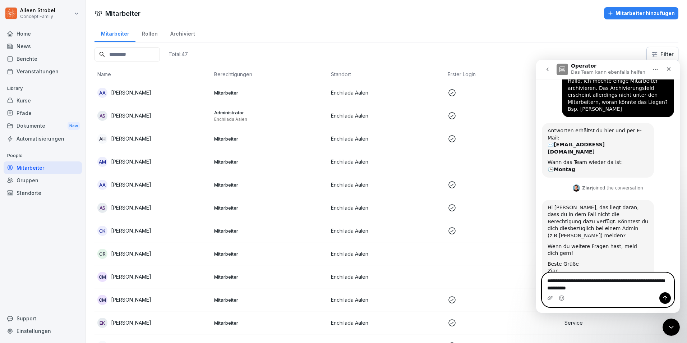
click at [550, 278] on textarea "**********" at bounding box center [608, 282] width 132 height 19
click at [547, 283] on textarea "**********" at bounding box center [608, 282] width 132 height 19
type textarea "**********"
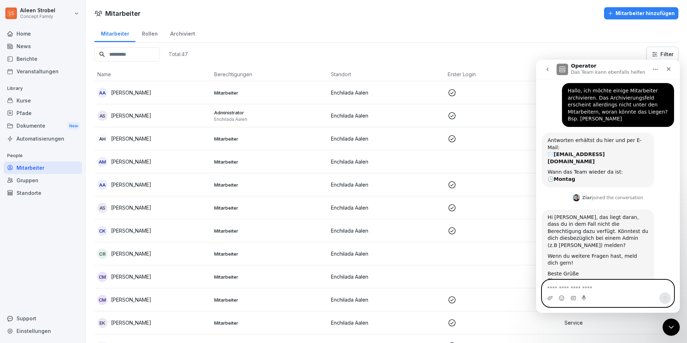
scroll to position [68, 0]
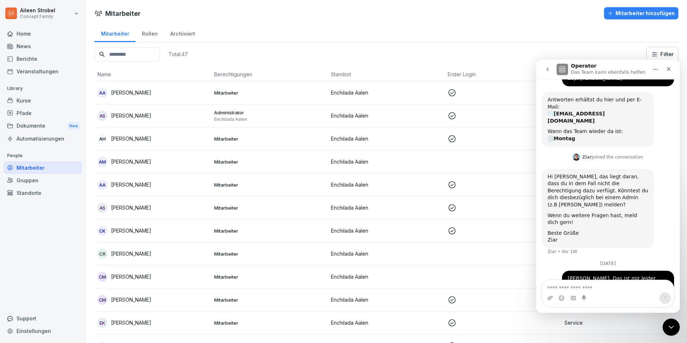
click at [371, 245] on td "Enchilada Aalen" at bounding box center [386, 253] width 117 height 23
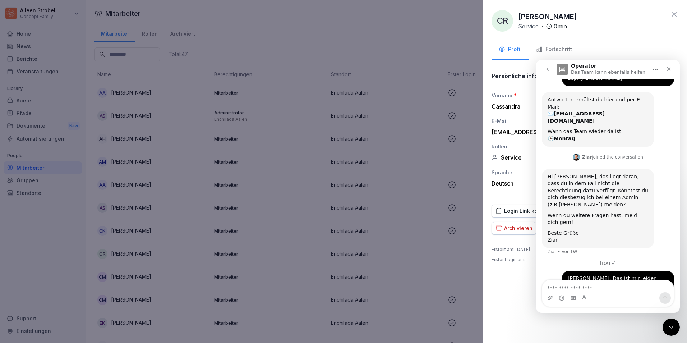
drag, startPoint x: 410, startPoint y: 179, endPoint x: 407, endPoint y: 182, distance: 3.8
click at [409, 180] on div at bounding box center [343, 171] width 687 height 343
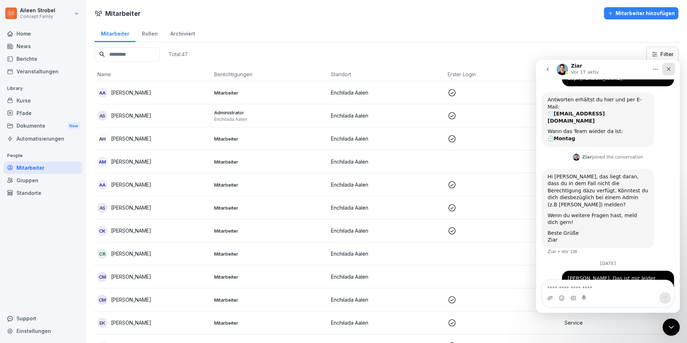
click at [668, 72] on icon "Schließen" at bounding box center [669, 69] width 6 height 6
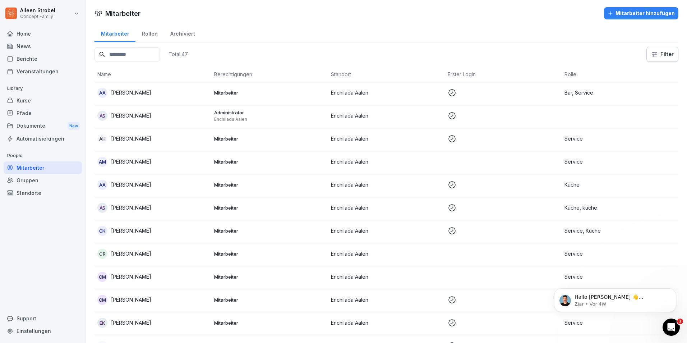
scroll to position [0, 0]
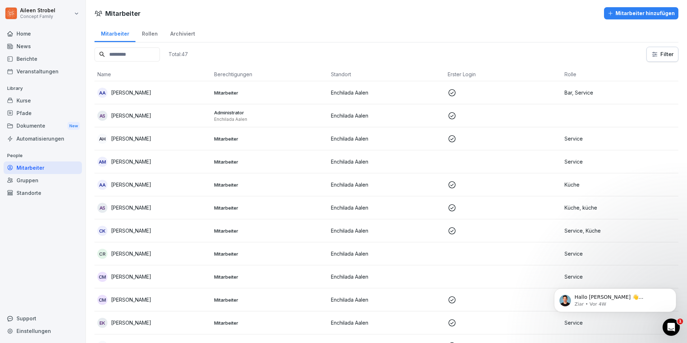
drag, startPoint x: 31, startPoint y: 59, endPoint x: 35, endPoint y: 64, distance: 6.7
click at [31, 59] on div "Berichte" at bounding box center [43, 58] width 78 height 13
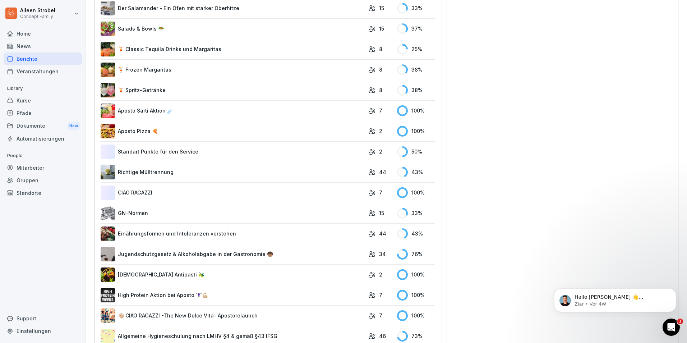
scroll to position [1366, 0]
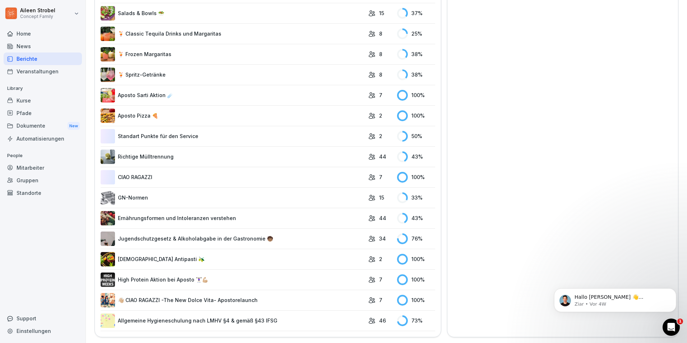
click at [169, 313] on link "Allgemeine Hygieneschulung nach LMHV §4 & gemäß §43 IFSG" at bounding box center [233, 320] width 264 height 14
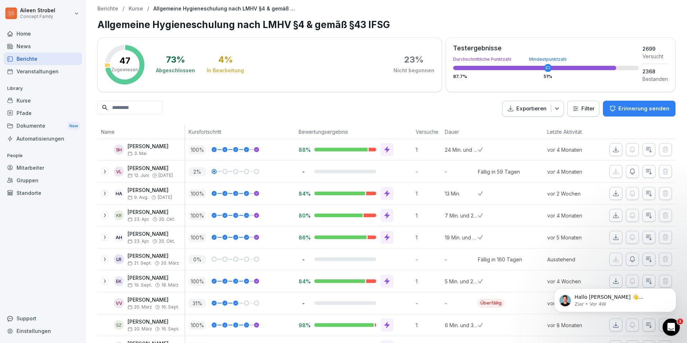
click at [579, 107] on html "[PERSON_NAME] Concept Family Home News Berichte Veranstaltungen Library Kurse P…" at bounding box center [343, 171] width 687 height 343
click at [554, 107] on icon "button" at bounding box center [557, 108] width 7 height 7
click at [523, 128] on div "Als Excel Datei exportieren" at bounding box center [524, 125] width 73 height 12
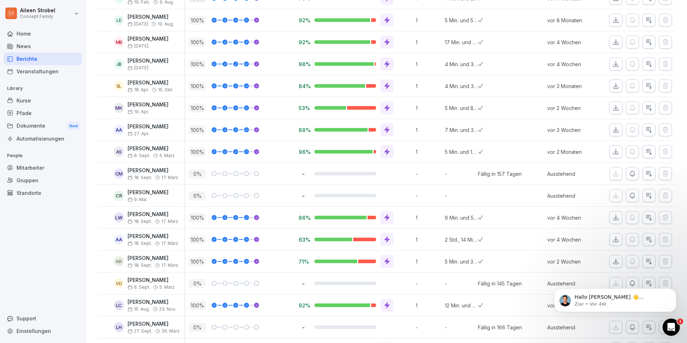
scroll to position [503, 0]
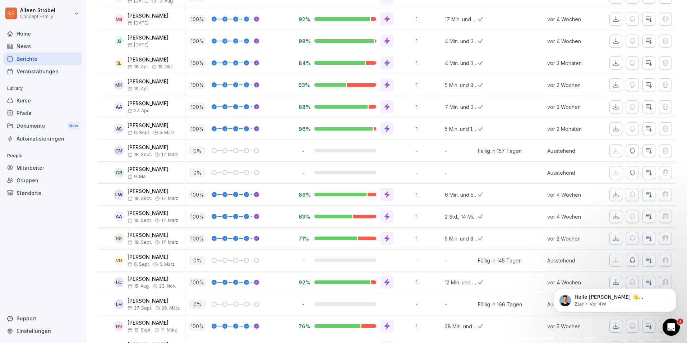
click at [366, 239] on div at bounding box center [346, 239] width 62 height 4
click at [613, 239] on icon "button" at bounding box center [616, 238] width 7 height 7
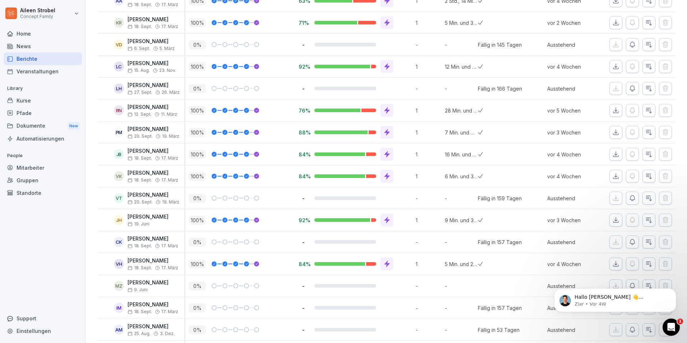
scroll to position [843, 0]
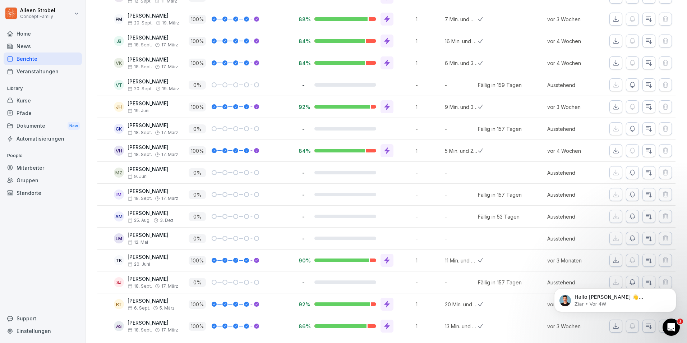
click at [256, 258] on icon at bounding box center [257, 260] width 4 height 4
click at [610, 299] on span "Hallo [PERSON_NAME] 👋 Willkommen in Bounti 🙌 Schaue dich um! Wenn du Fragen has…" at bounding box center [616, 311] width 83 height 35
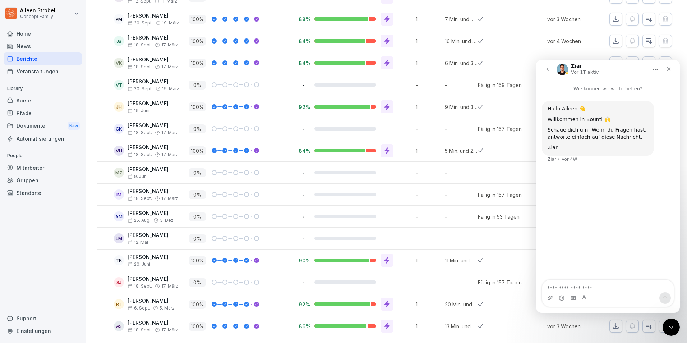
click at [551, 69] on button "go back" at bounding box center [548, 70] width 14 height 14
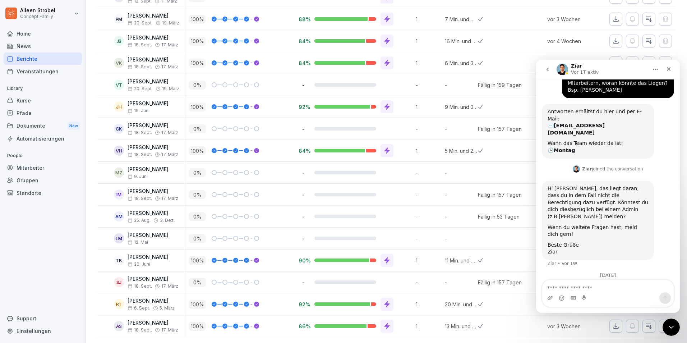
scroll to position [68, 0]
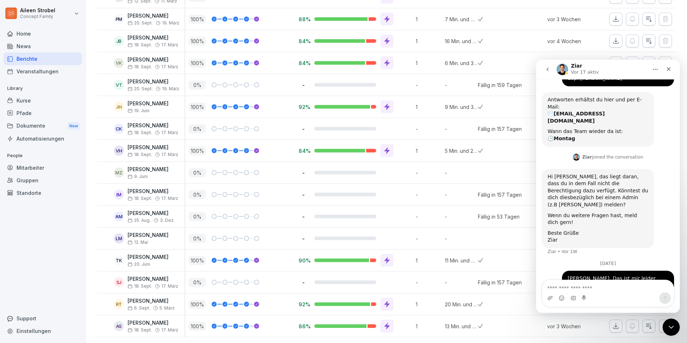
click at [547, 68] on icon "go back" at bounding box center [548, 70] width 6 height 6
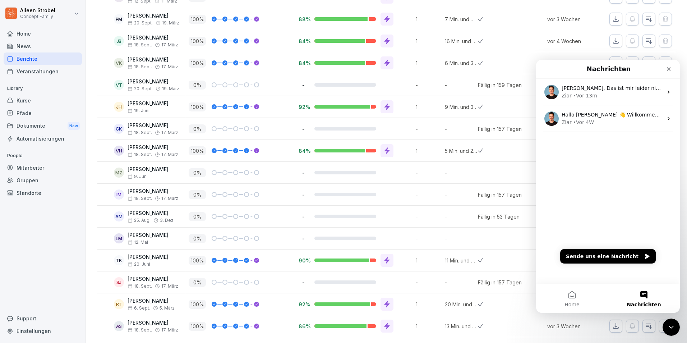
click at [515, 228] on div at bounding box center [527, 239] width 33 height 22
click at [666, 70] on div "Schließen" at bounding box center [669, 69] width 13 height 13
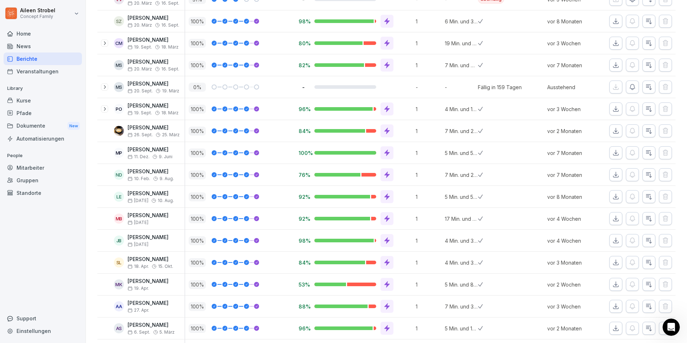
scroll to position [376, 0]
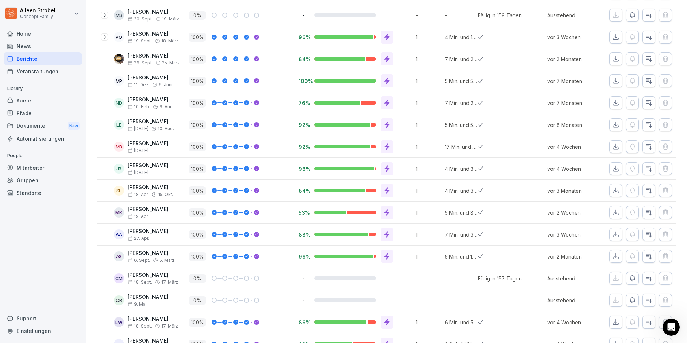
click at [155, 212] on div "[PERSON_NAME] [DATE]" at bounding box center [148, 212] width 41 height 13
drag, startPoint x: 157, startPoint y: 205, endPoint x: 159, endPoint y: 209, distance: 3.9
click at [157, 205] on div "MK [PERSON_NAME] [DATE]" at bounding box center [140, 213] width 87 height 22
click at [160, 211] on p "[PERSON_NAME]" at bounding box center [148, 209] width 41 height 6
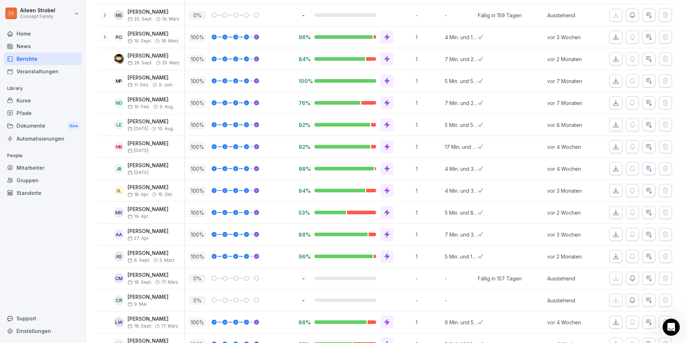
drag, startPoint x: 160, startPoint y: 211, endPoint x: 165, endPoint y: 211, distance: 4.7
click at [165, 211] on p "[PERSON_NAME]" at bounding box center [148, 209] width 41 height 6
drag, startPoint x: 129, startPoint y: 209, endPoint x: 188, endPoint y: 210, distance: 59.3
click at [188, 210] on tr "MK [PERSON_NAME] [DATE] % 53% 1 5 Min. und 8 Sek. [DATE]" at bounding box center [386, 213] width 578 height 22
drag, startPoint x: 188, startPoint y: 210, endPoint x: 170, endPoint y: 214, distance: 18.4
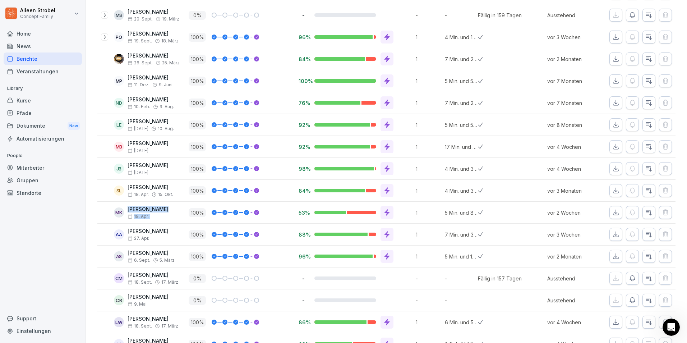
click at [169, 214] on p "19. Apr." at bounding box center [148, 216] width 41 height 5
drag, startPoint x: 128, startPoint y: 208, endPoint x: 179, endPoint y: 210, distance: 51.1
drag, startPoint x: 179, startPoint y: 210, endPoint x: 144, endPoint y: 215, distance: 35.6
click at [144, 215] on span "19. Apr." at bounding box center [138, 216] width 21 height 5
click at [101, 221] on div "MK [PERSON_NAME] [DATE]" at bounding box center [140, 213] width 87 height 22
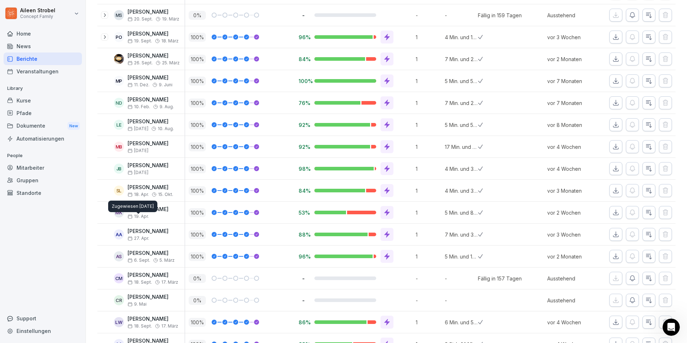
drag, startPoint x: 166, startPoint y: 214, endPoint x: 172, endPoint y: 214, distance: 5.8
click at [169, 214] on p "19. Apr." at bounding box center [148, 216] width 41 height 5
drag, startPoint x: 179, startPoint y: 208, endPoint x: 127, endPoint y: 210, distance: 52.1
click at [128, 210] on p "[PERSON_NAME]" at bounding box center [148, 209] width 41 height 6
drag, startPoint x: 127, startPoint y: 210, endPoint x: 141, endPoint y: 209, distance: 13.3
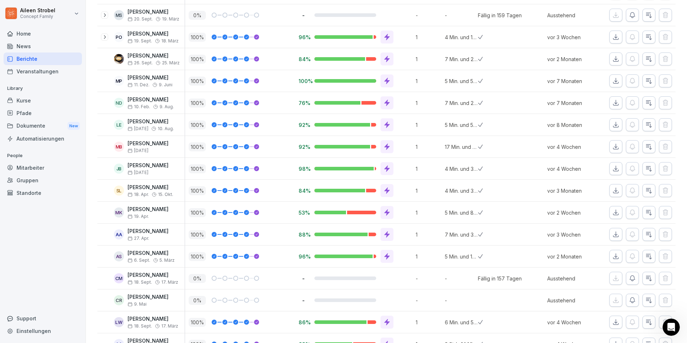
copy p "[PERSON_NAME]"
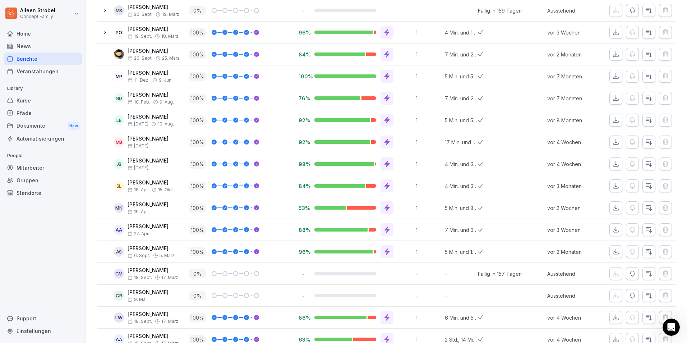
scroll to position [340, 0]
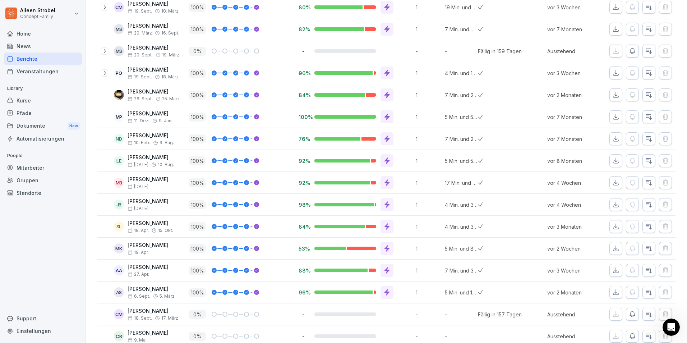
click at [364, 248] on div at bounding box center [346, 249] width 62 height 4
click at [412, 249] on div "1" at bounding box center [426, 249] width 29 height 22
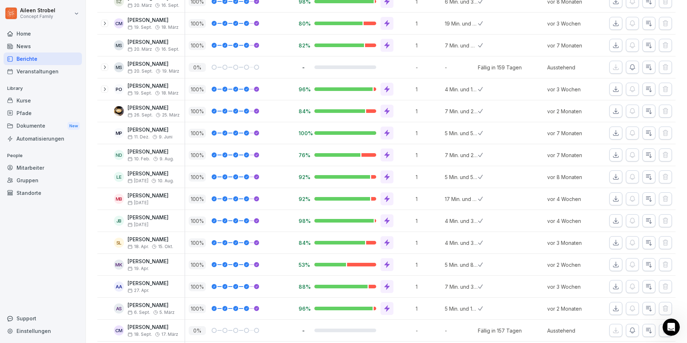
scroll to position [431, 0]
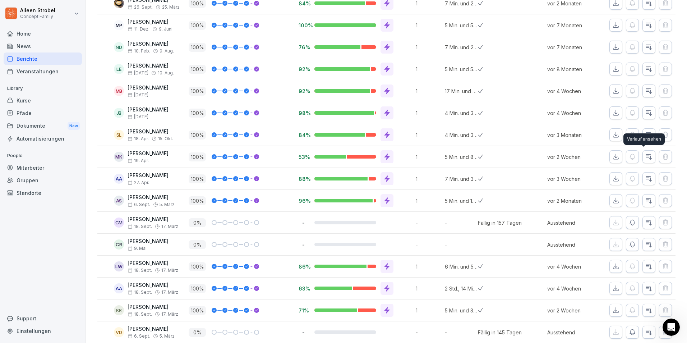
click at [647, 158] on icon "button" at bounding box center [649, 157] width 5 height 5
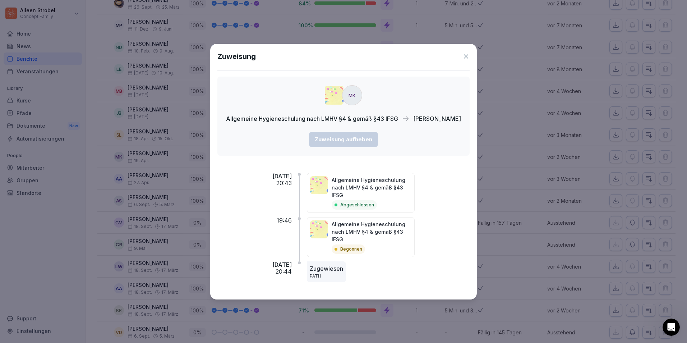
click at [470, 56] on icon at bounding box center [466, 56] width 7 height 7
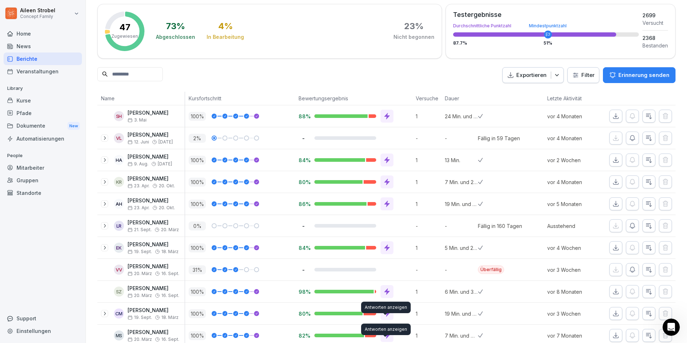
scroll to position [0, 0]
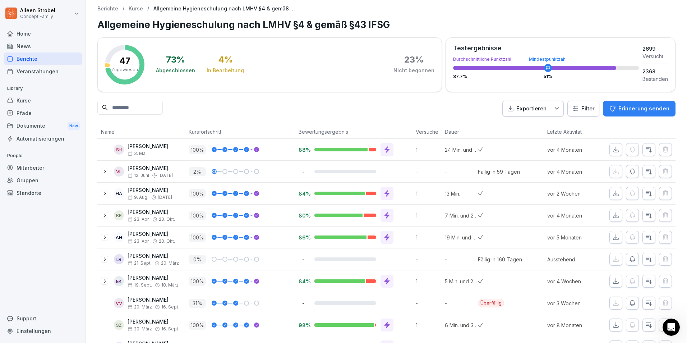
drag, startPoint x: 541, startPoint y: 68, endPoint x: 553, endPoint y: 68, distance: 11.1
click at [553, 68] on div at bounding box center [546, 68] width 186 height 4
click at [583, 110] on html "[PERSON_NAME] Concept Family Home News Berichte Veranstaltungen Library Kurse P…" at bounding box center [343, 171] width 687 height 343
click at [414, 127] on html "[PERSON_NAME] Concept Family Home News Berichte Veranstaltungen Library Kurse P…" at bounding box center [343, 171] width 687 height 343
click at [214, 131] on p "Kursfortschritt" at bounding box center [240, 132] width 103 height 8
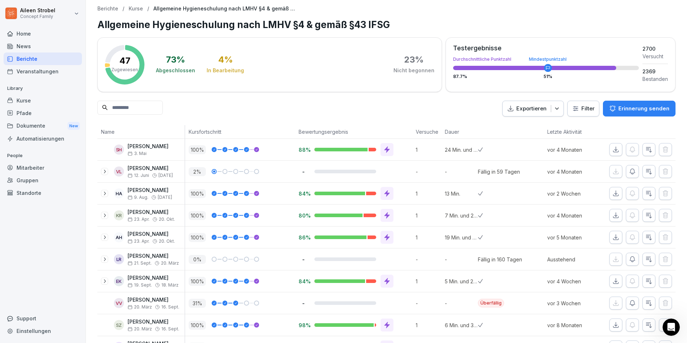
click at [585, 107] on html "[PERSON_NAME] Concept Family Home News Berichte Veranstaltungen Library Kurse P…" at bounding box center [343, 171] width 687 height 343
click at [443, 111] on icon "button" at bounding box center [443, 108] width 7 height 7
click at [418, 125] on p "Als Excel Datei exportieren" at bounding box center [412, 125] width 64 height 6
click at [370, 298] on div "-" at bounding box center [353, 303] width 117 height 22
click at [556, 107] on icon at bounding box center [558, 108] width 5 height 5
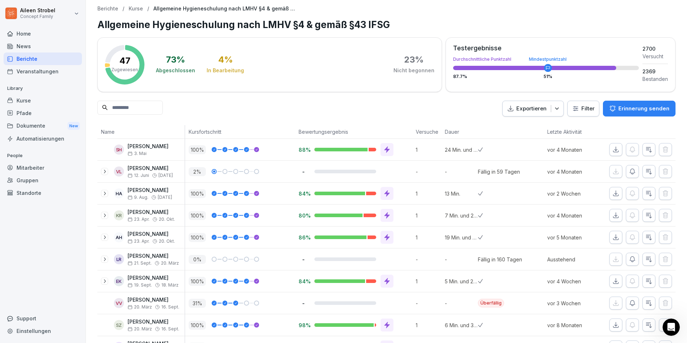
click at [554, 110] on icon "button" at bounding box center [557, 108] width 7 height 7
drag, startPoint x: 554, startPoint y: 109, endPoint x: 586, endPoint y: 104, distance: 32.4
click at [555, 109] on icon "button" at bounding box center [557, 108] width 7 height 7
click at [586, 104] on html "[PERSON_NAME] Concept Family Home News Berichte Veranstaltungen Library Kurse P…" at bounding box center [343, 171] width 687 height 343
click at [584, 107] on html "[PERSON_NAME] Concept Family Home News Berichte Veranstaltungen Library Kurse P…" at bounding box center [343, 171] width 687 height 343
